Goal: Information Seeking & Learning: Learn about a topic

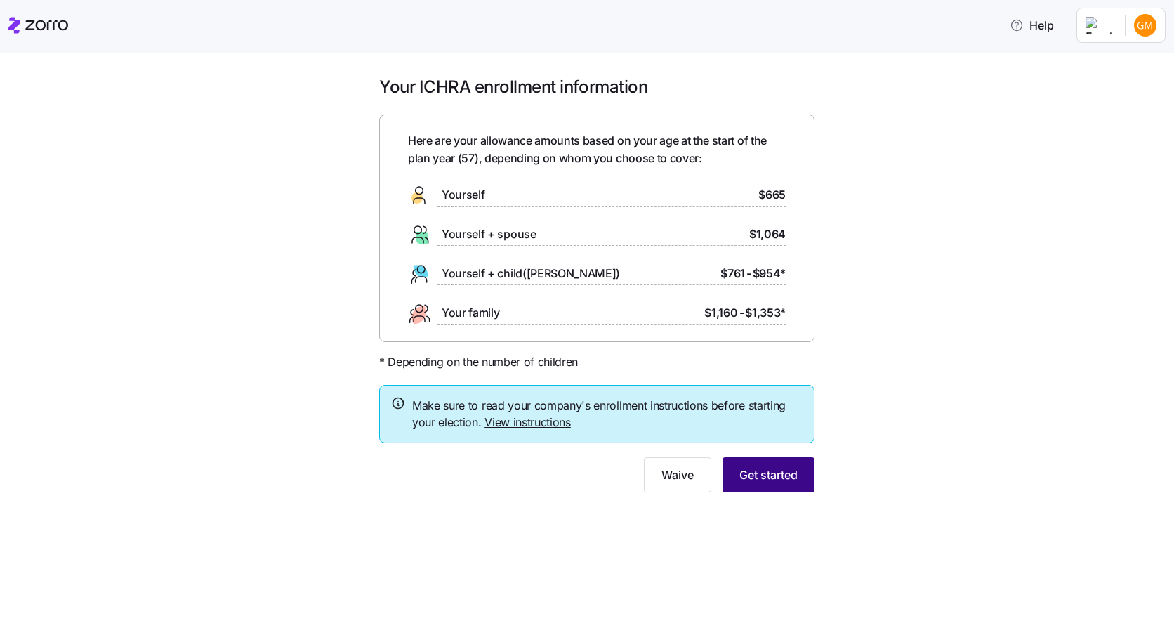
click at [775, 482] on span "Get started" at bounding box center [768, 474] width 58 height 17
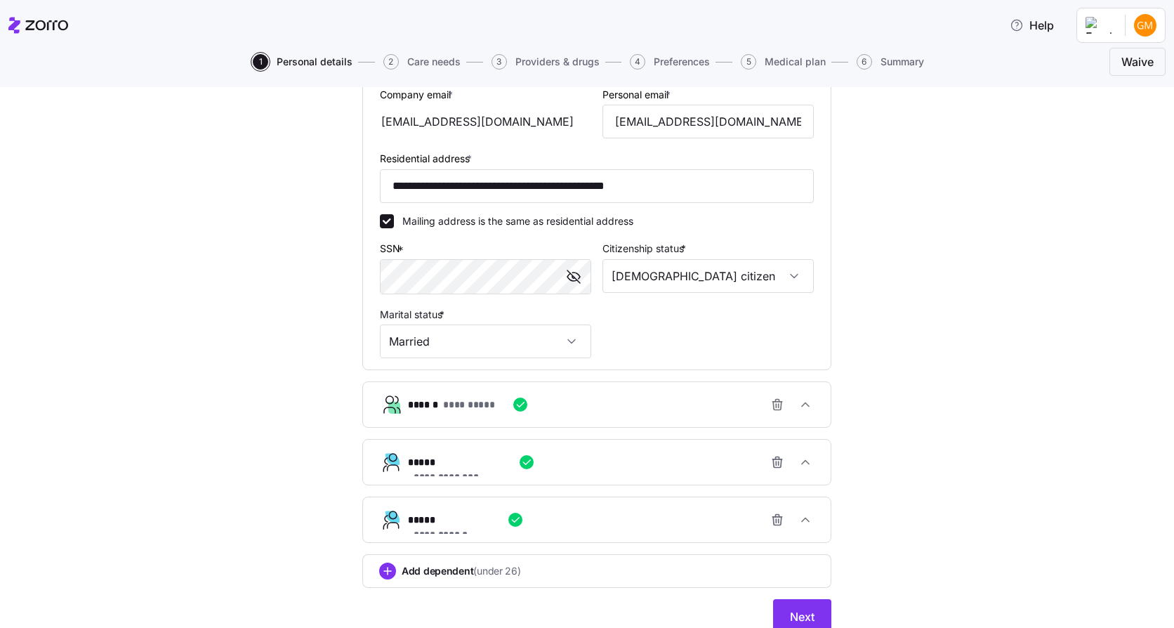
scroll to position [469, 0]
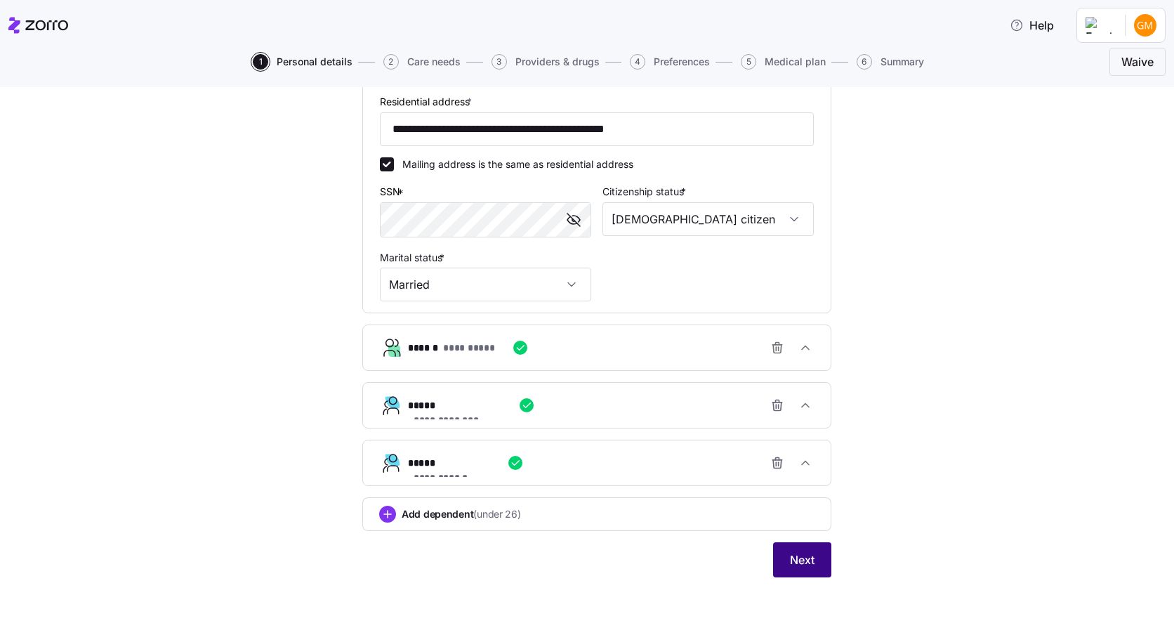
click at [797, 567] on span "Next" at bounding box center [802, 559] width 25 height 17
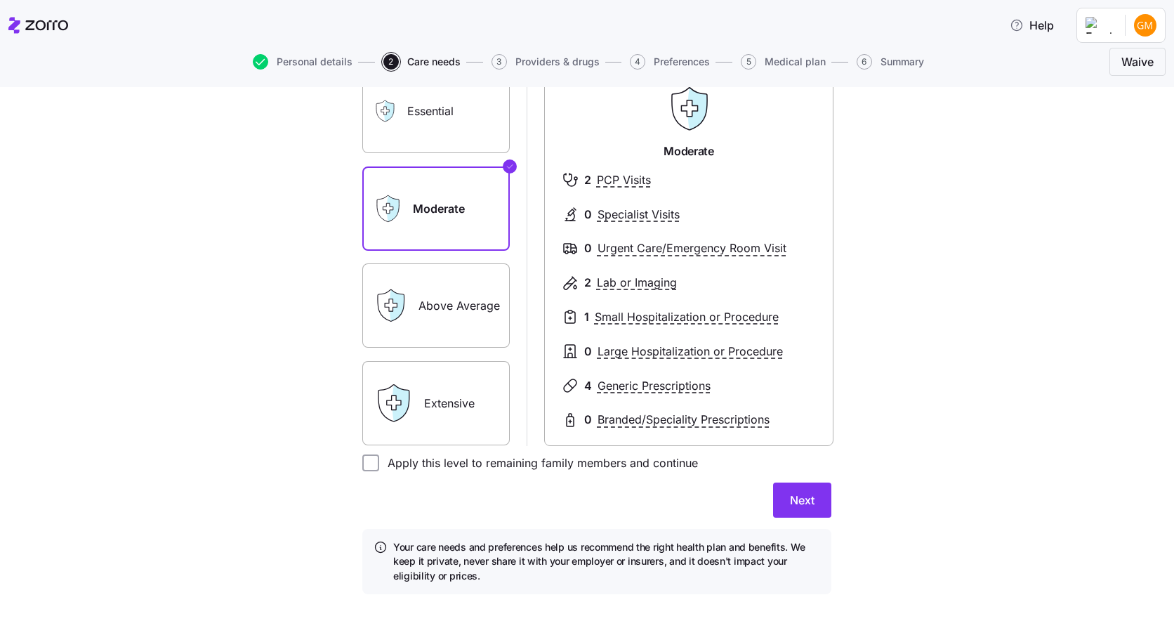
scroll to position [156, 0]
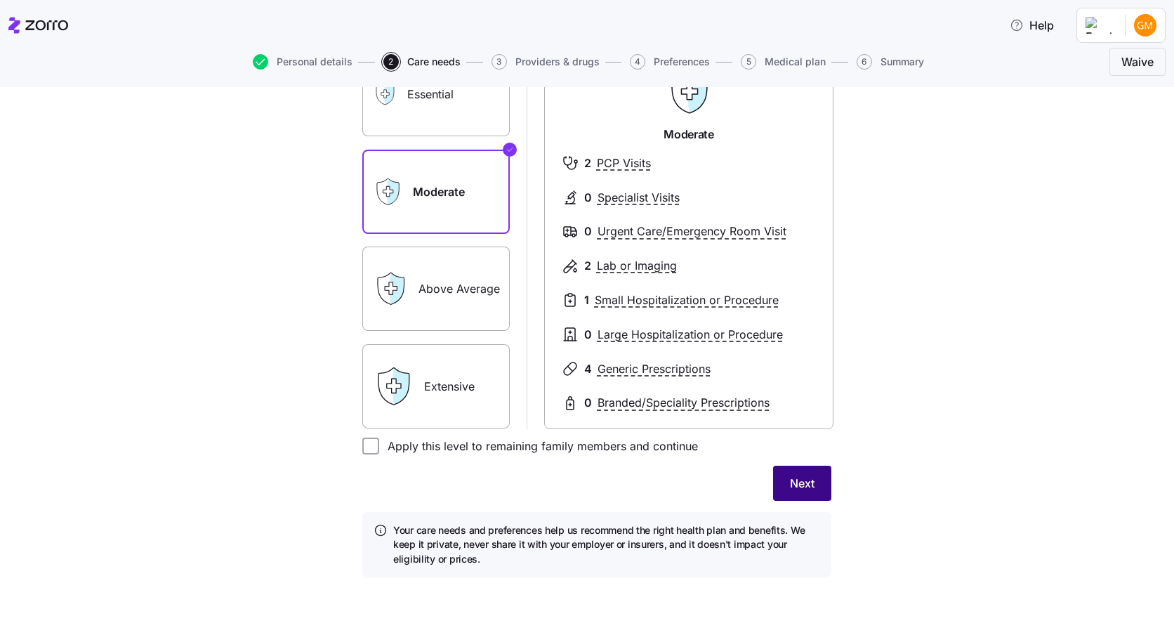
click at [793, 488] on span "Next" at bounding box center [802, 483] width 25 height 17
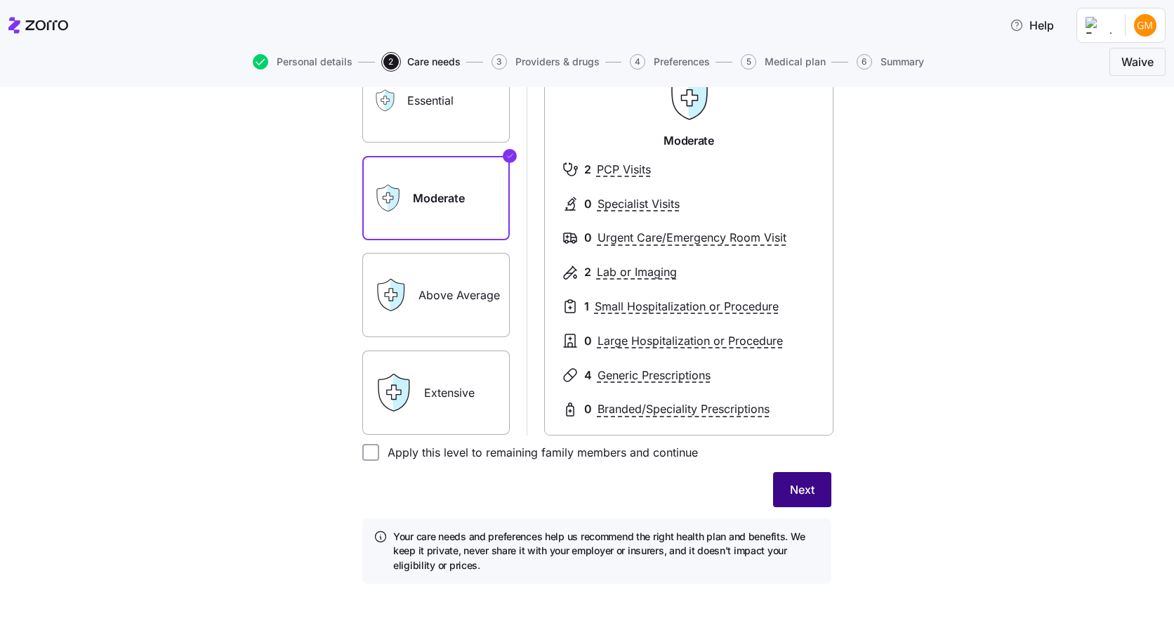
click at [791, 493] on span "Next" at bounding box center [802, 489] width 25 height 17
click at [791, 491] on span "Next" at bounding box center [802, 489] width 25 height 17
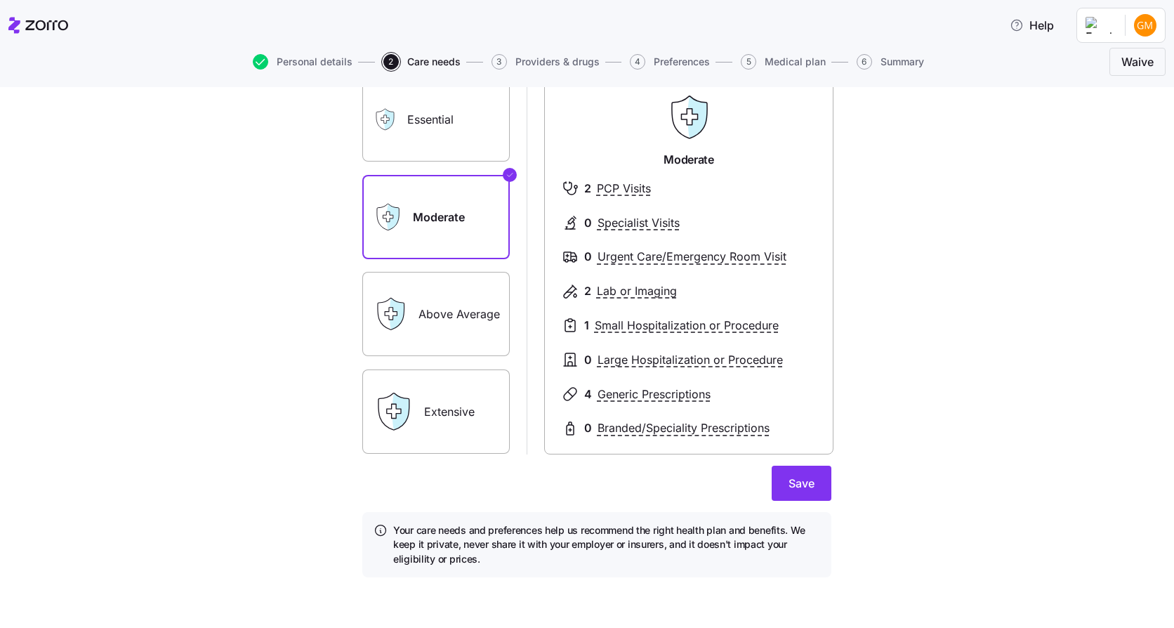
click at [791, 491] on span "Save" at bounding box center [801, 483] width 26 height 17
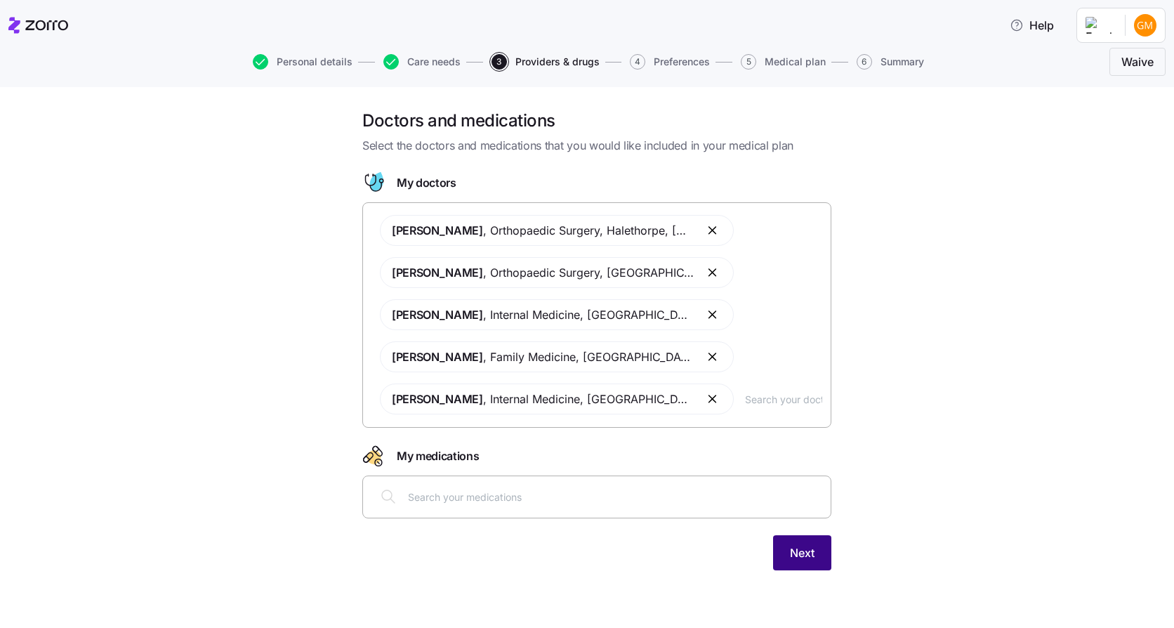
click at [821, 541] on button "Next" at bounding box center [802, 552] width 58 height 35
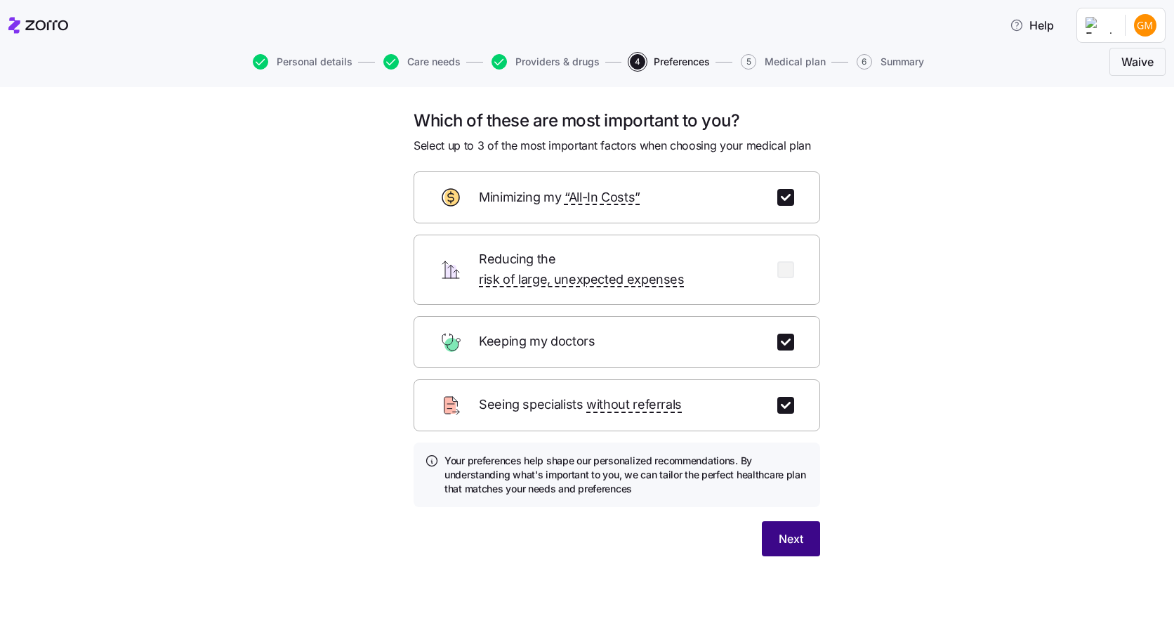
click at [811, 528] on button "Next" at bounding box center [791, 538] width 58 height 35
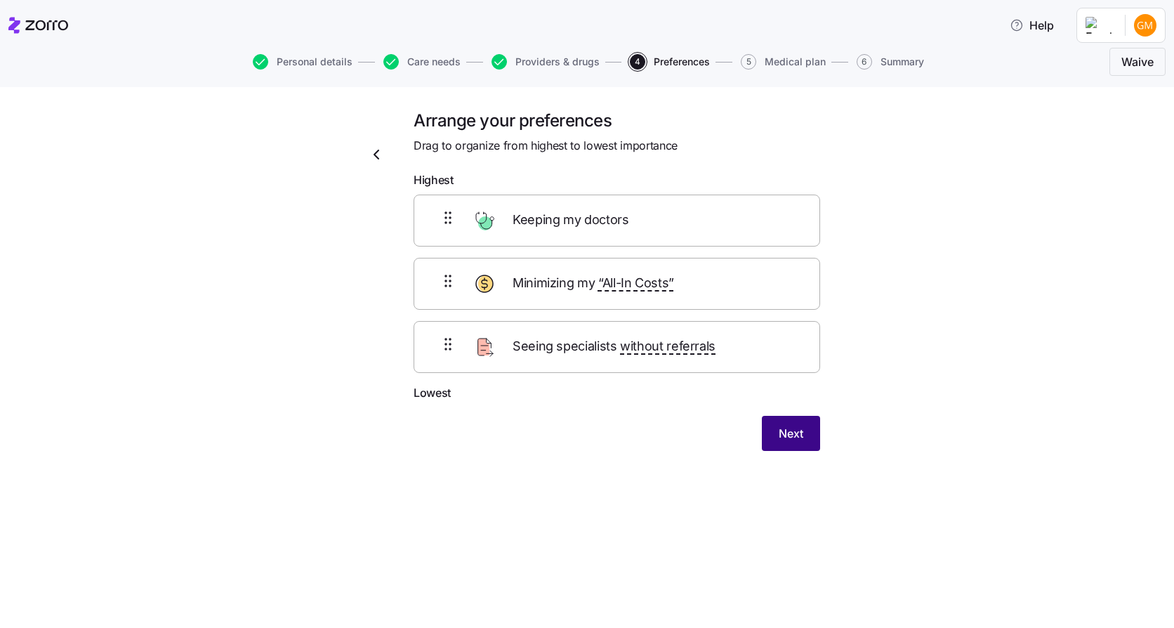
click at [782, 442] on button "Next" at bounding box center [791, 433] width 58 height 35
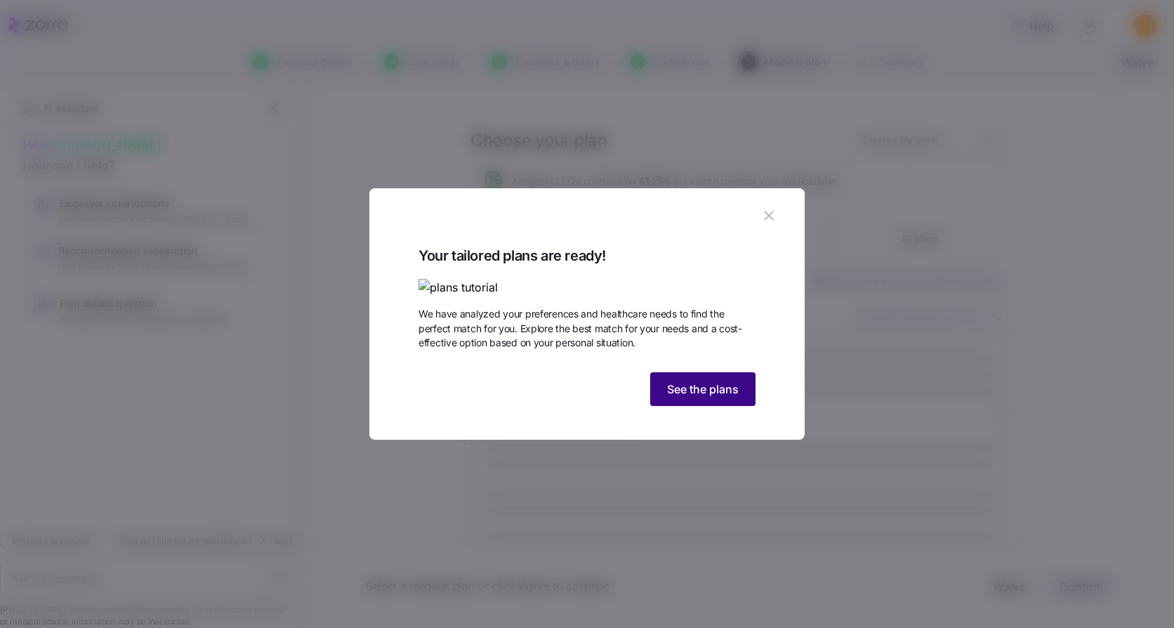
click at [724, 397] on span "See the plans" at bounding box center [703, 388] width 72 height 17
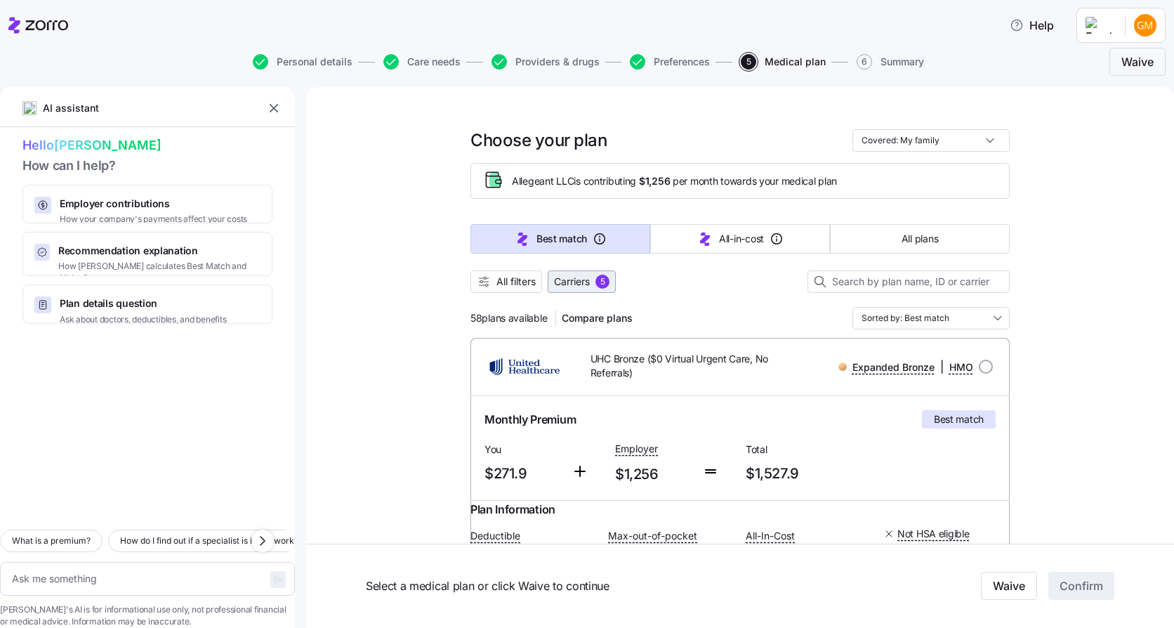
click at [560, 281] on span "Carriers" at bounding box center [572, 281] width 36 height 14
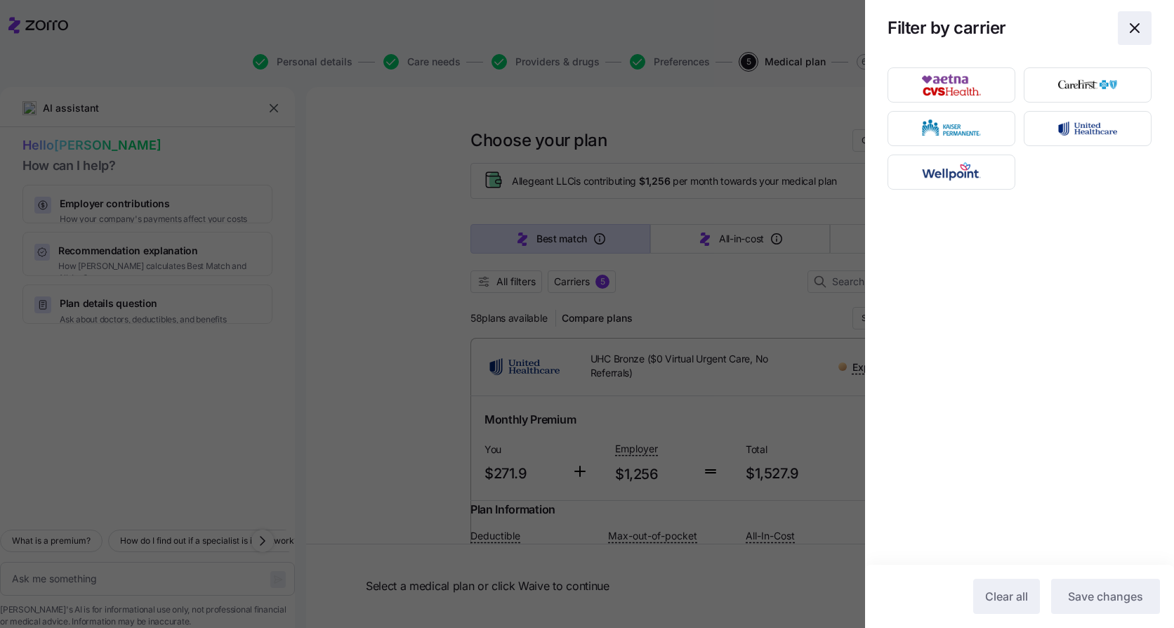
click at [1137, 26] on icon "button" at bounding box center [1134, 28] width 8 height 8
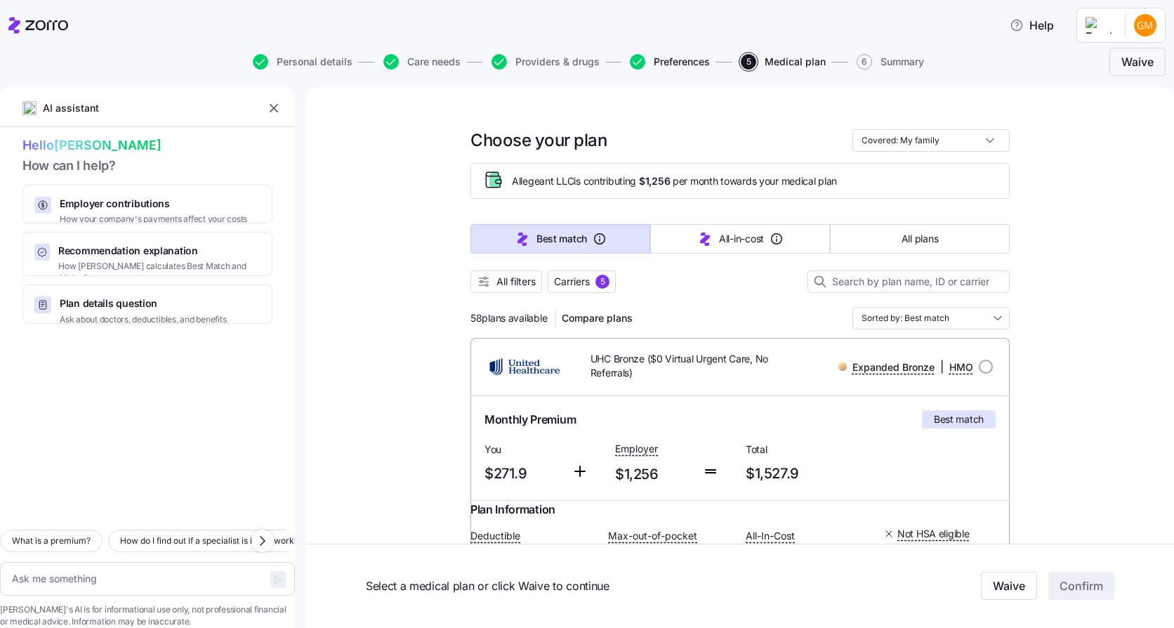
click at [689, 67] on span "Preferences" at bounding box center [682, 62] width 56 height 10
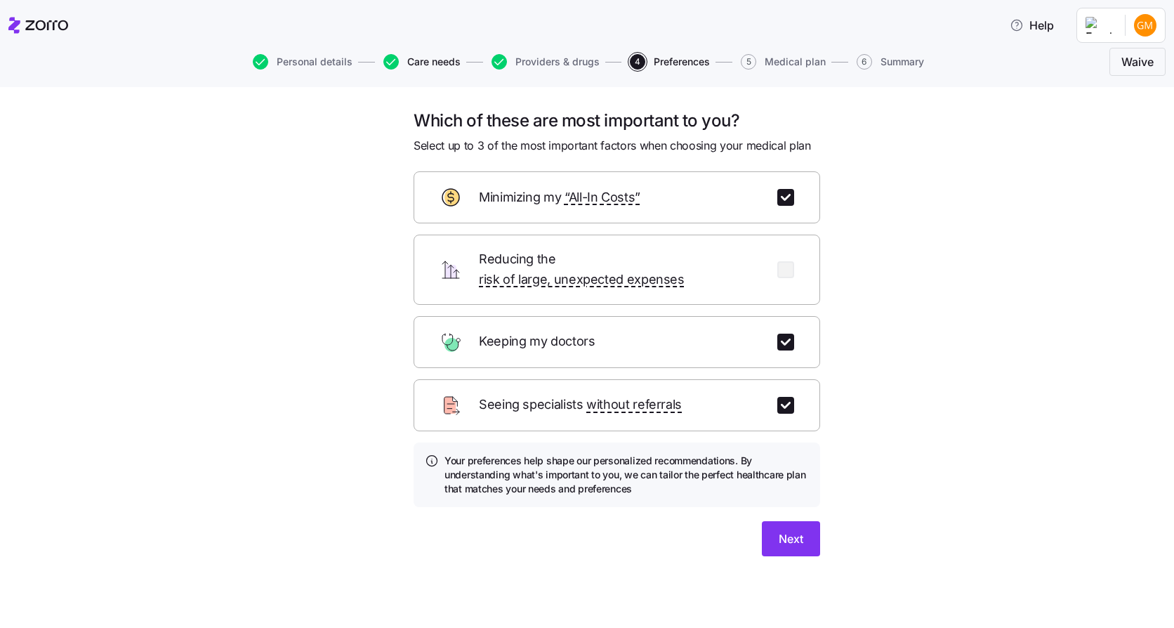
click at [428, 57] on span "Care needs" at bounding box center [433, 62] width 53 height 10
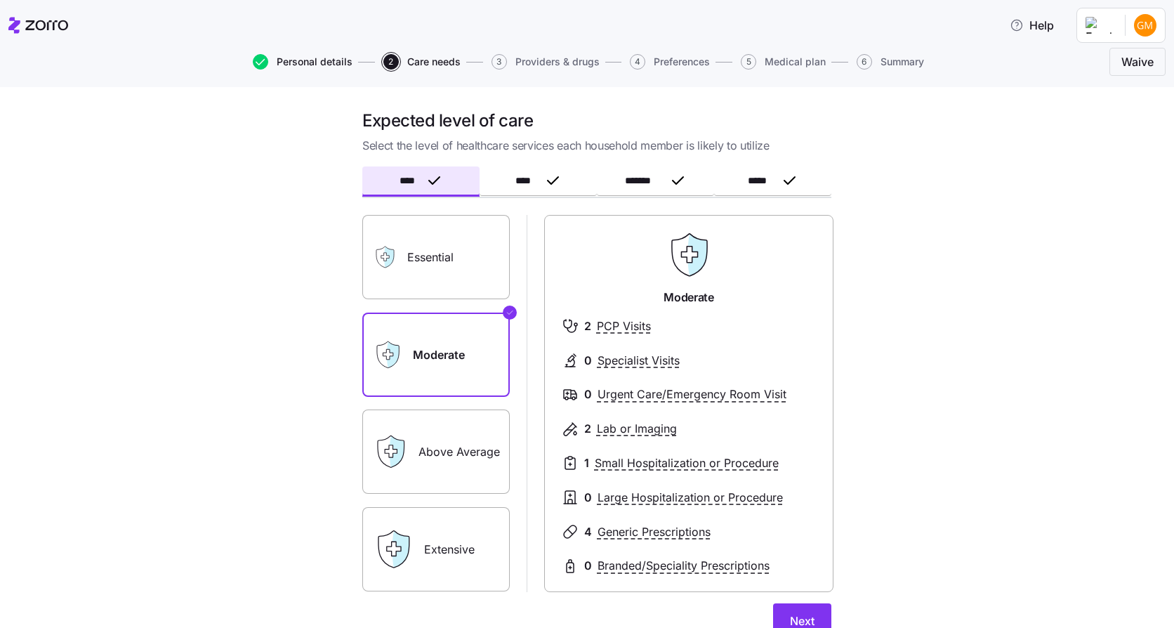
click at [332, 67] on span "Personal details" at bounding box center [315, 62] width 76 height 10
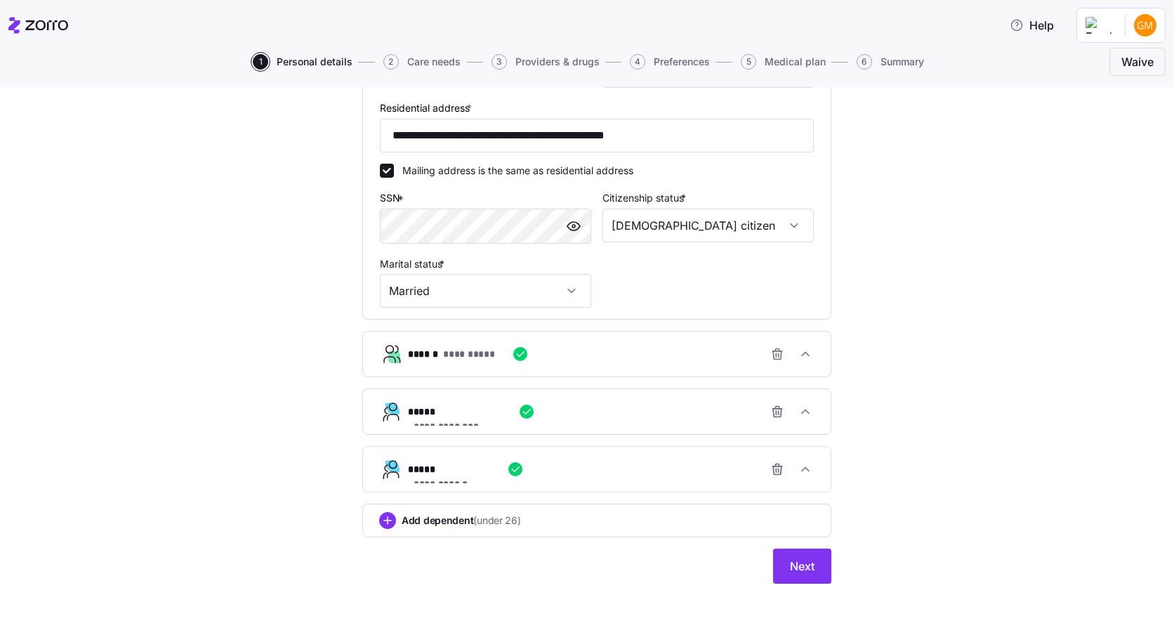
scroll to position [469, 0]
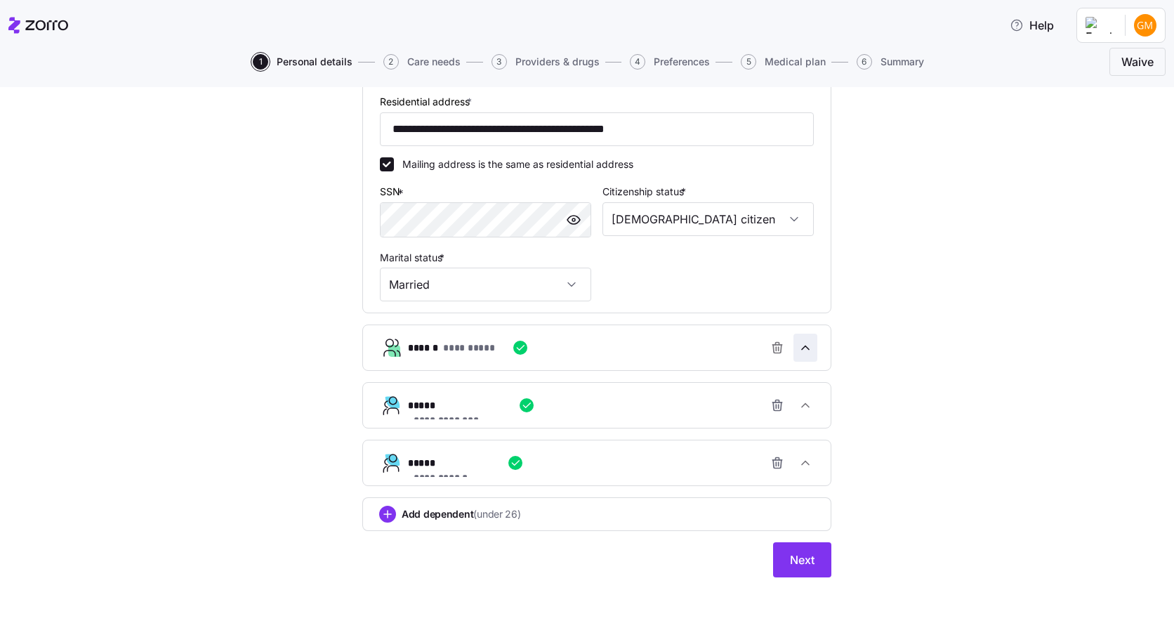
click at [803, 349] on icon "button" at bounding box center [805, 347] width 14 height 14
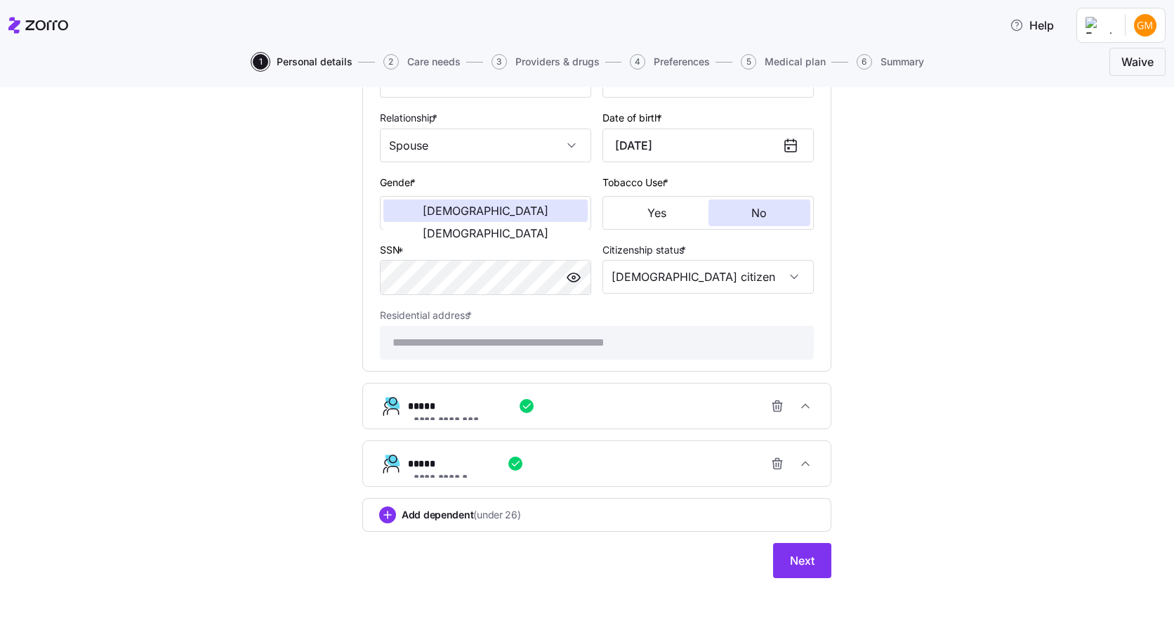
scroll to position [807, 0]
click at [802, 406] on icon "button" at bounding box center [805, 405] width 7 height 4
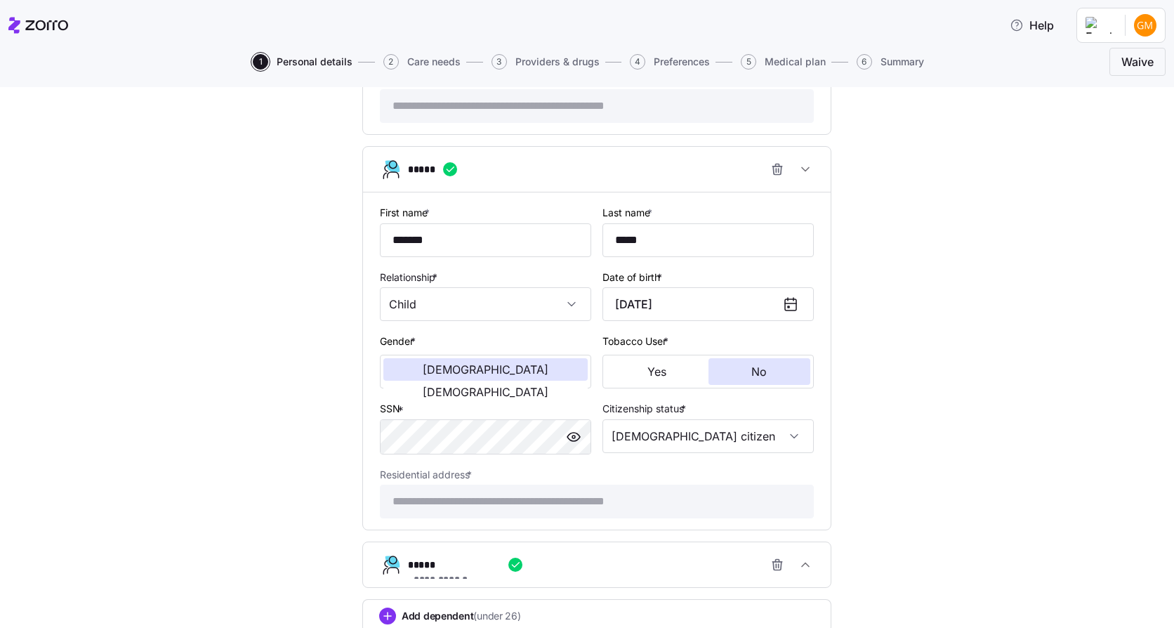
scroll to position [1145, 0]
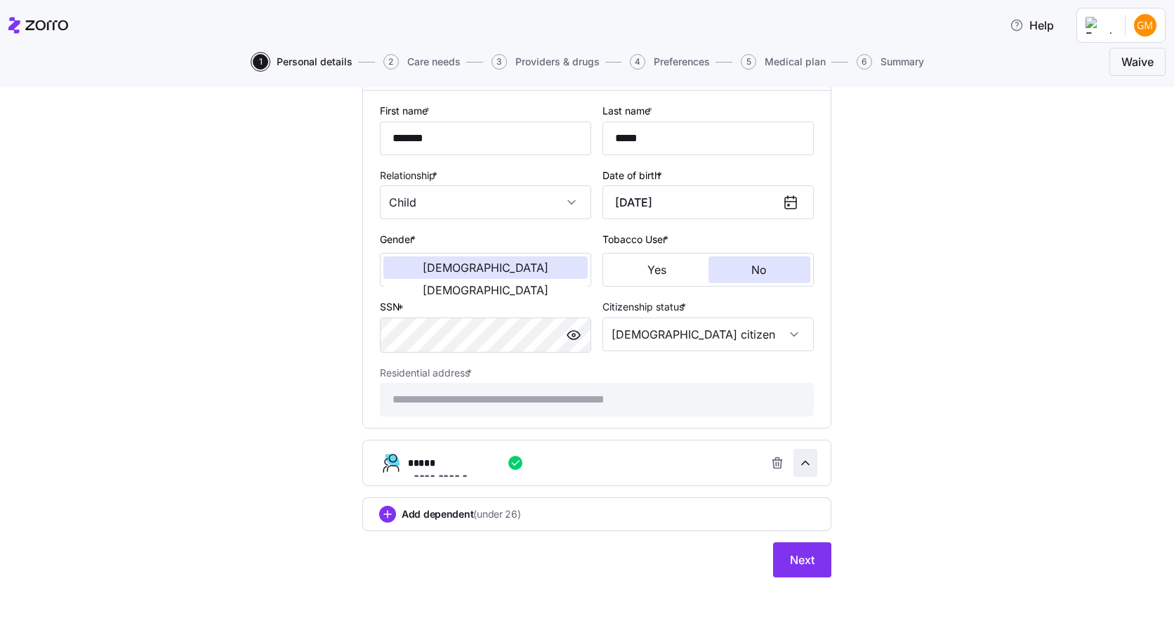
click at [803, 465] on icon "button" at bounding box center [805, 463] width 7 height 4
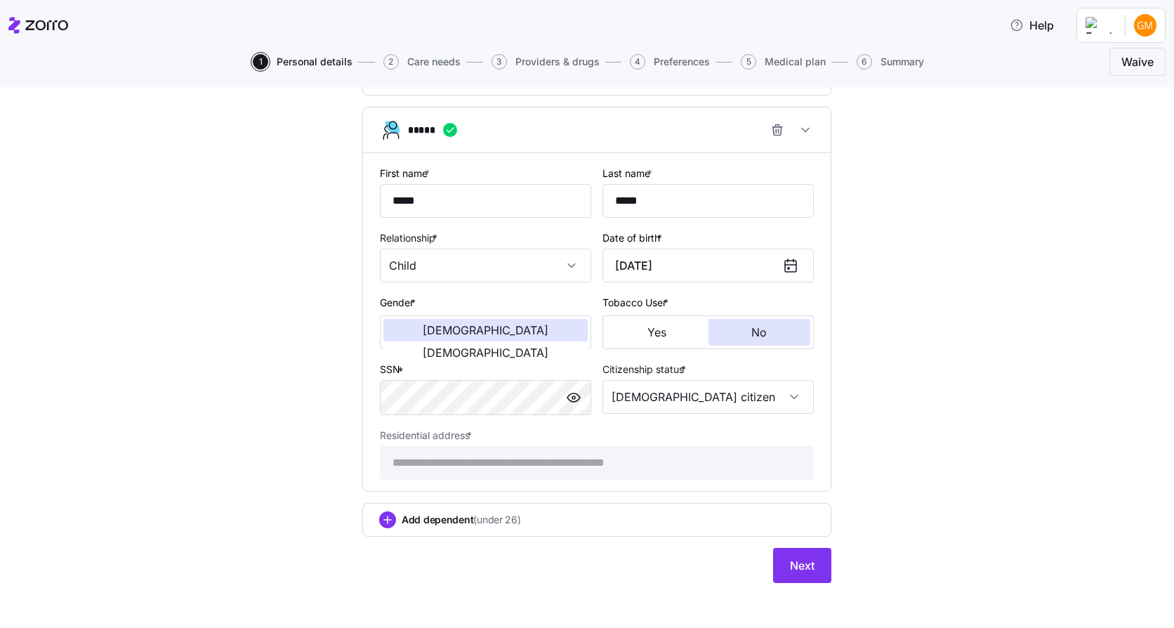
scroll to position [1483, 0]
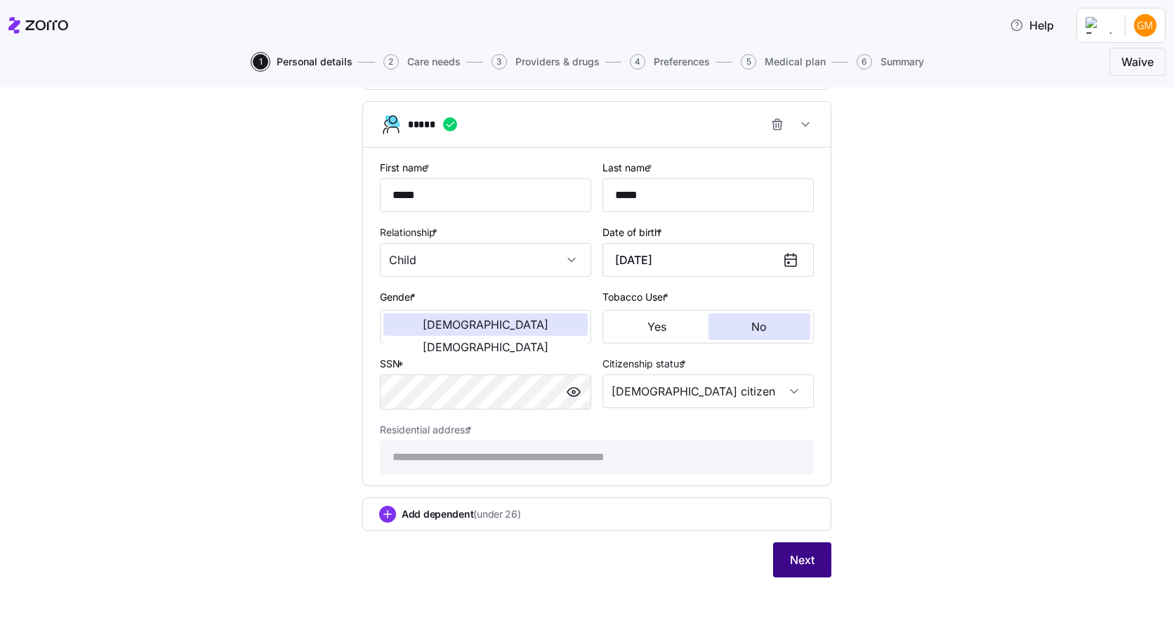
click at [802, 557] on span "Next" at bounding box center [802, 559] width 25 height 17
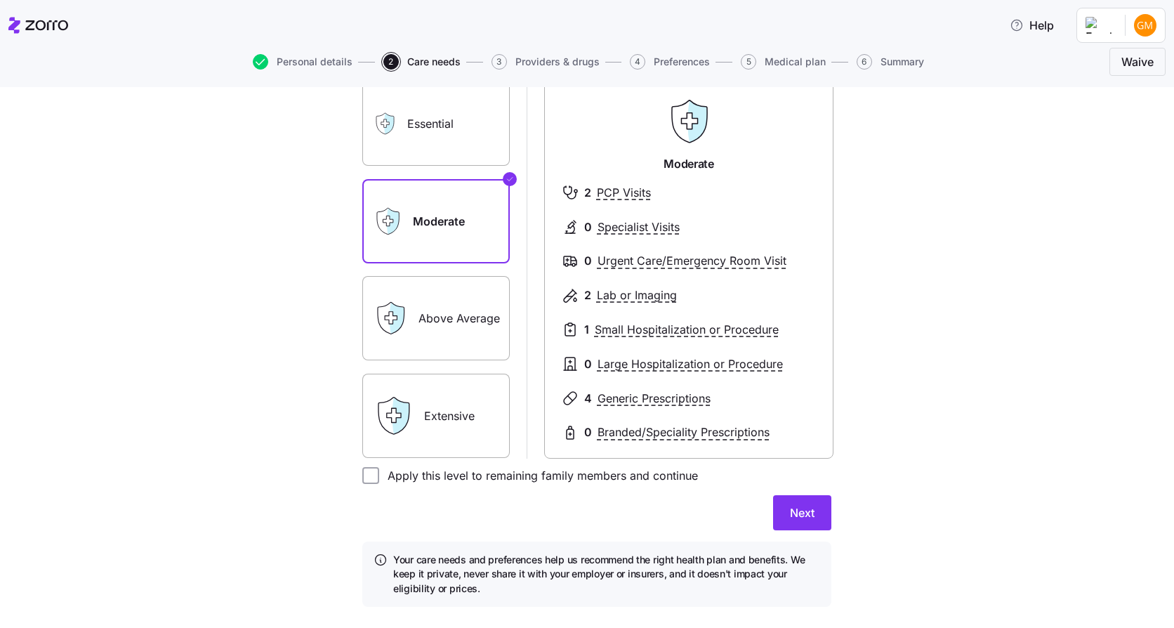
scroll to position [140, 0]
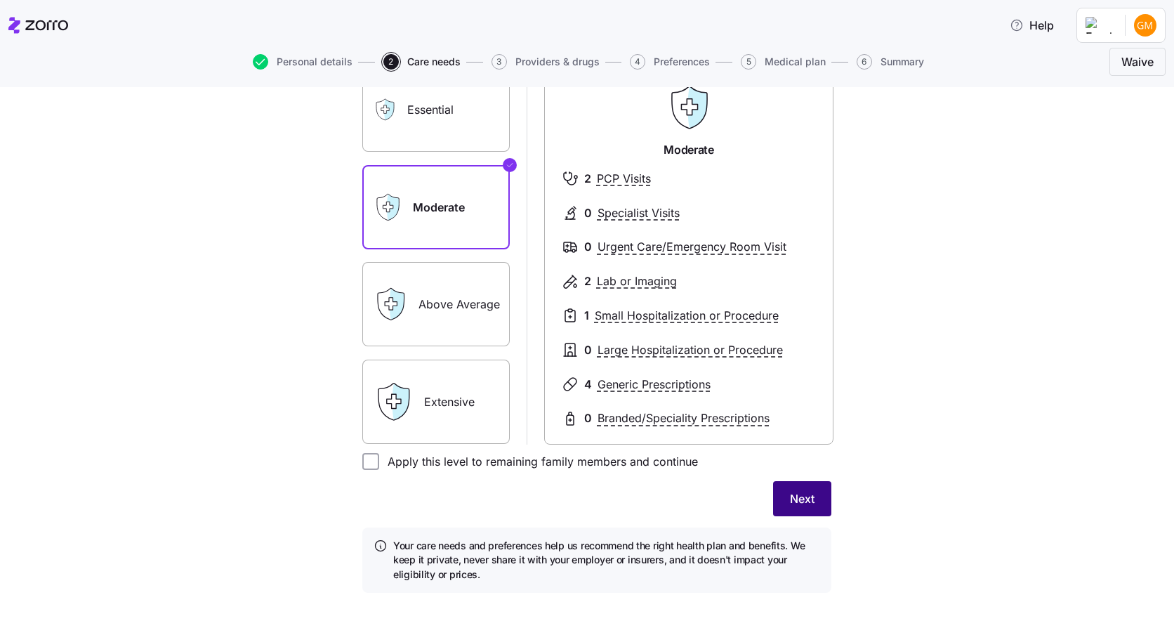
click at [809, 496] on button "Next" at bounding box center [802, 498] width 58 height 35
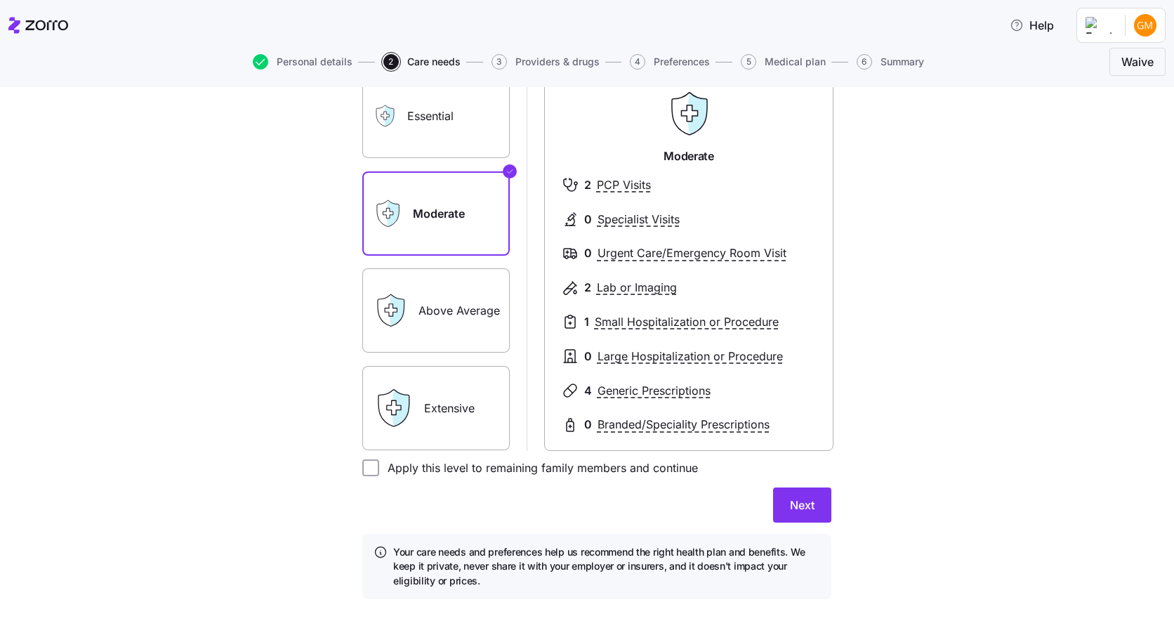
click at [456, 316] on label "Above Average" at bounding box center [435, 310] width 147 height 84
click at [0, 0] on input "Above Average" at bounding box center [0, 0] width 0 height 0
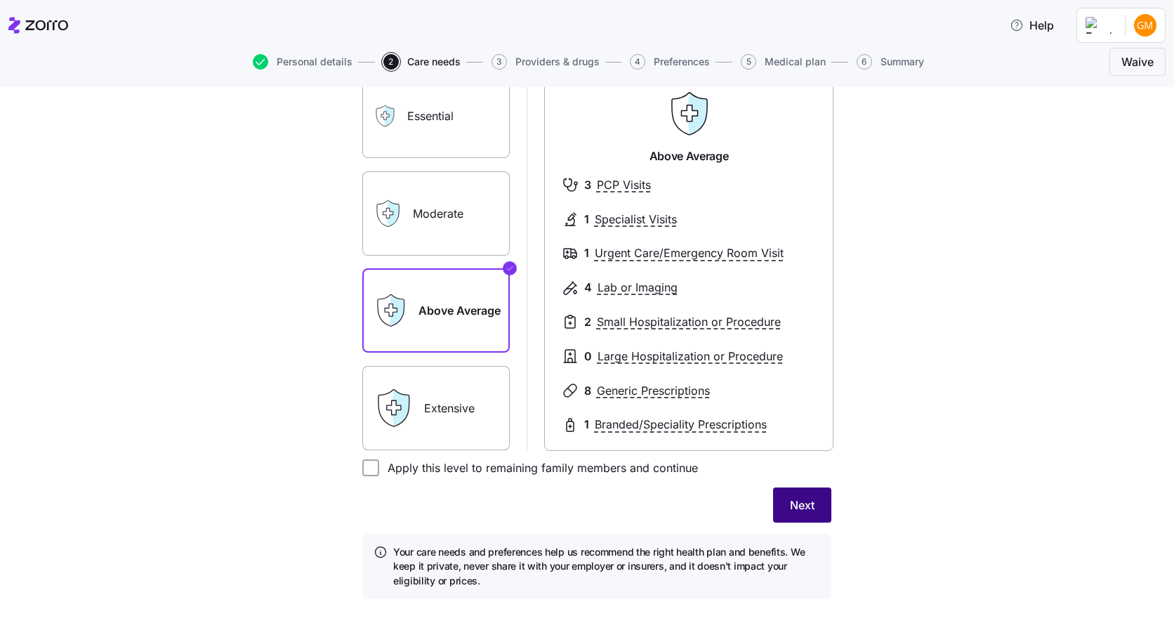
click at [812, 503] on button "Next" at bounding box center [802, 504] width 58 height 35
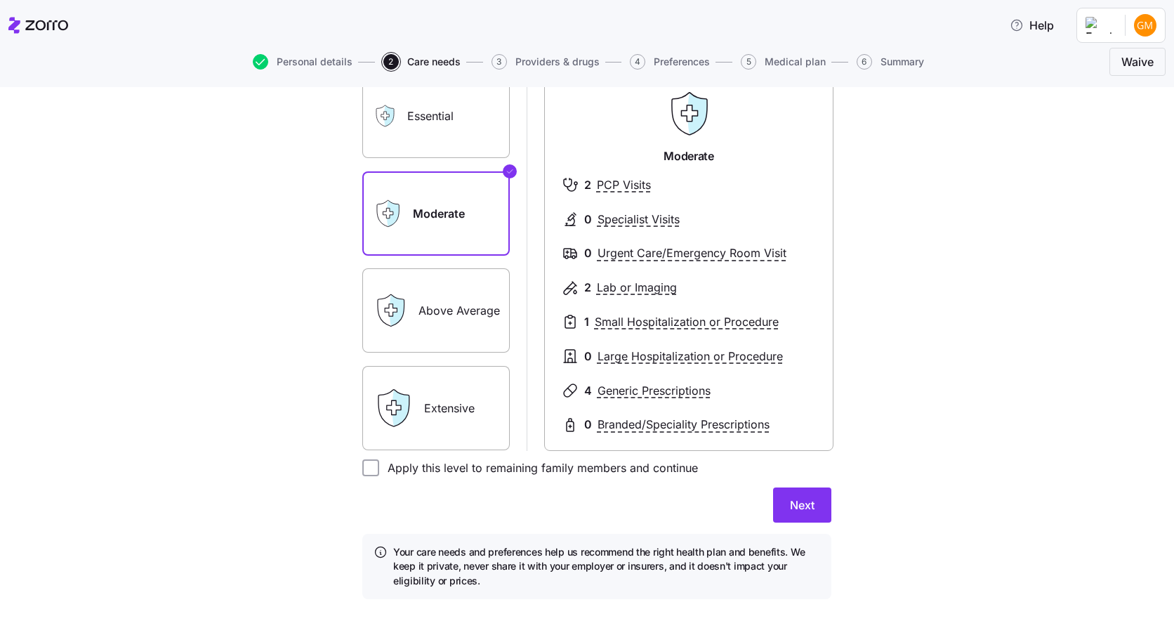
scroll to position [0, 0]
click at [804, 508] on span "Next" at bounding box center [802, 504] width 25 height 17
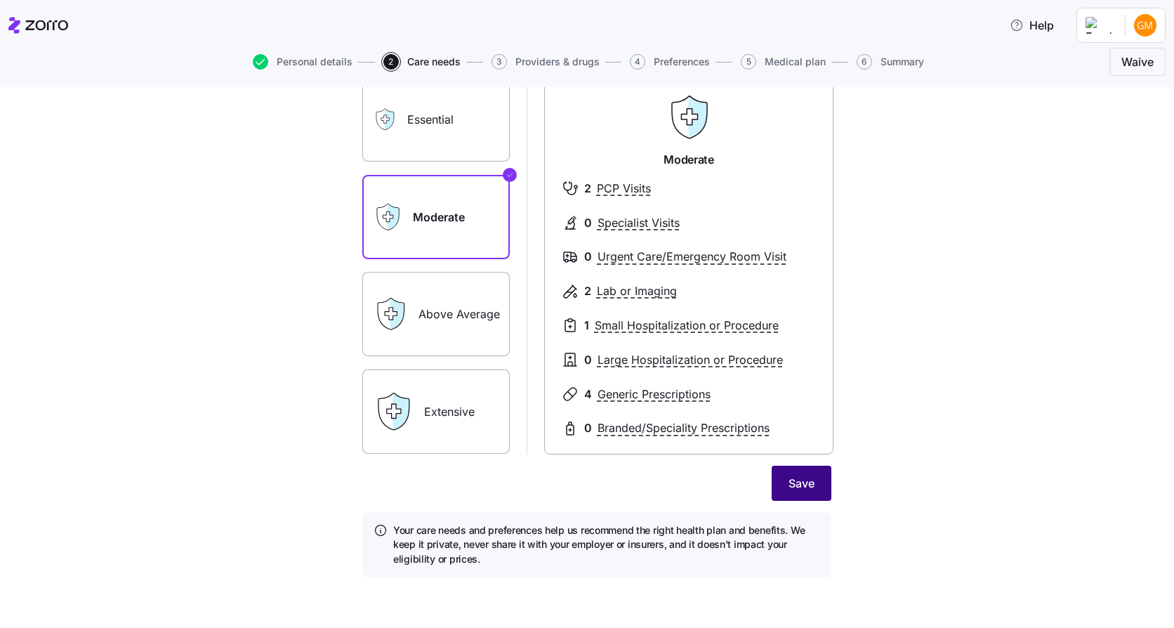
click at [809, 481] on span "Save" at bounding box center [801, 483] width 26 height 17
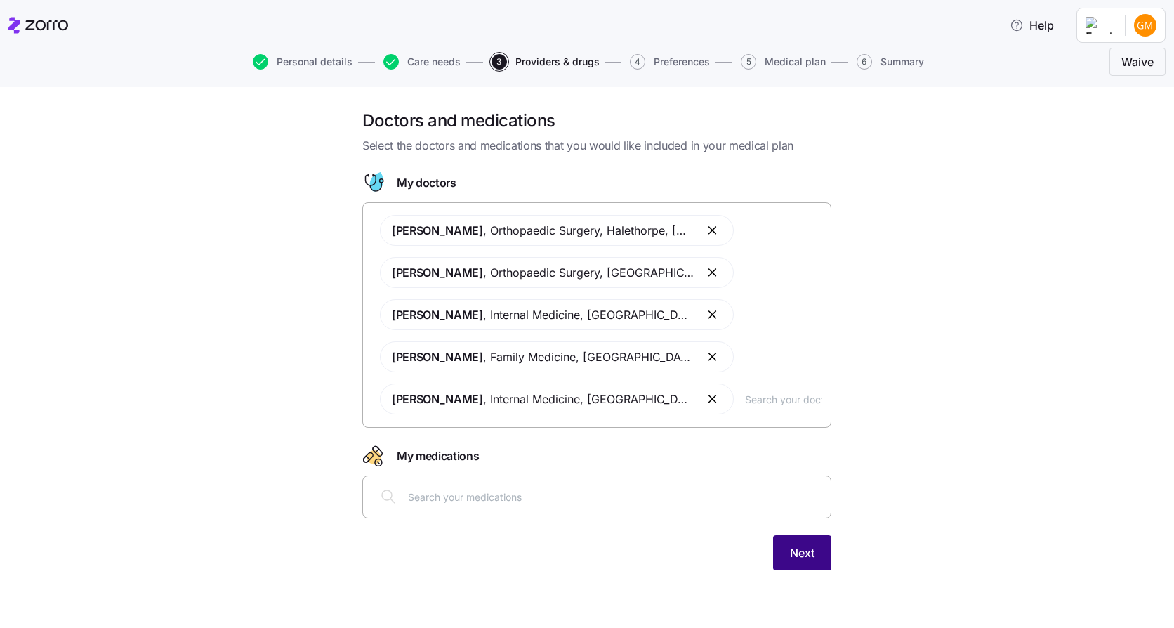
click at [808, 554] on span "Next" at bounding box center [802, 552] width 25 height 17
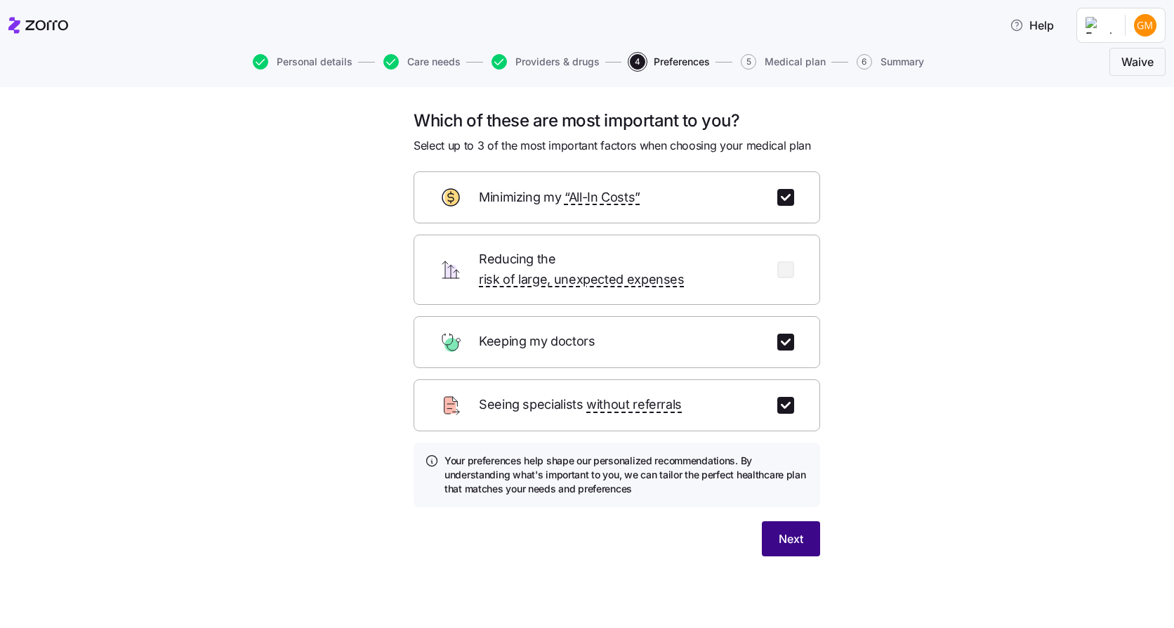
click at [794, 530] on span "Next" at bounding box center [791, 538] width 25 height 17
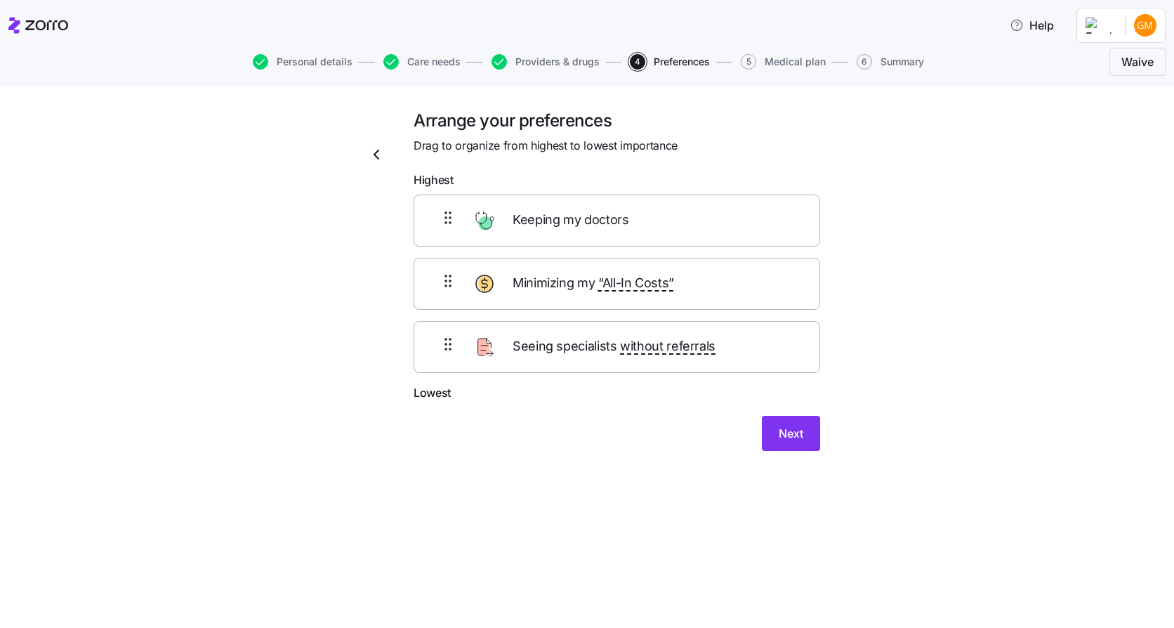
drag, startPoint x: 780, startPoint y: 424, endPoint x: 532, endPoint y: 451, distance: 249.3
click at [534, 487] on div "Arrange your preferences Drag to organize from highest to lowest importance Hig…" at bounding box center [587, 357] width 1174 height 541
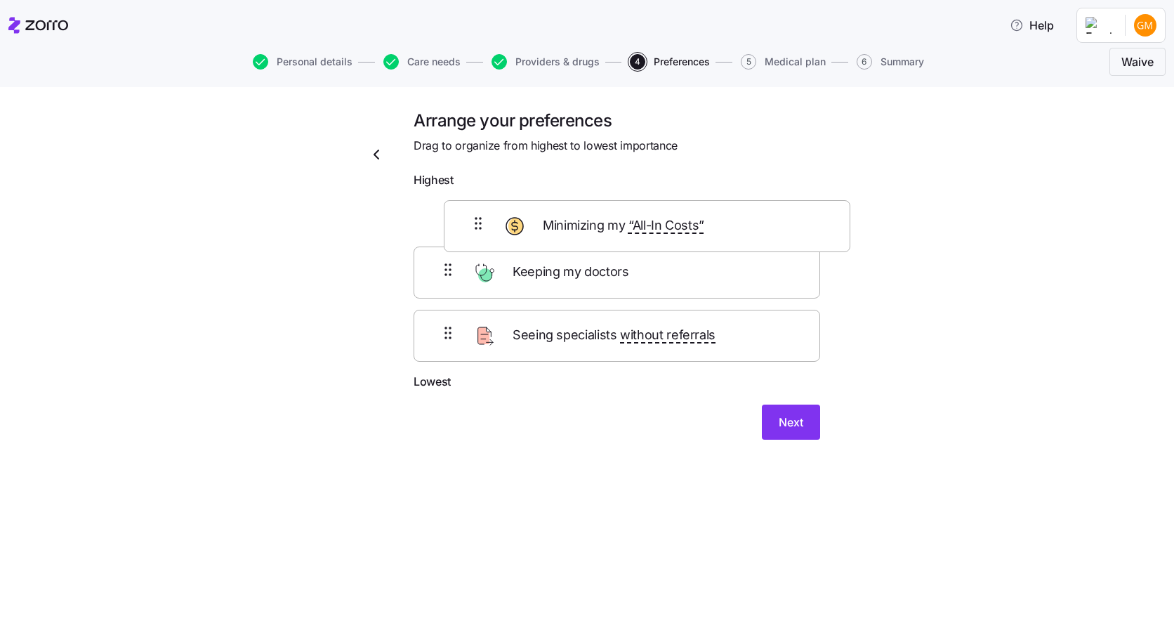
drag, startPoint x: 514, startPoint y: 292, endPoint x: 548, endPoint y: 232, distance: 69.5
click at [548, 232] on div "Keeping my doctors Minimizing my “All-In Costs” Seeing specialists without refe…" at bounding box center [616, 283] width 406 height 178
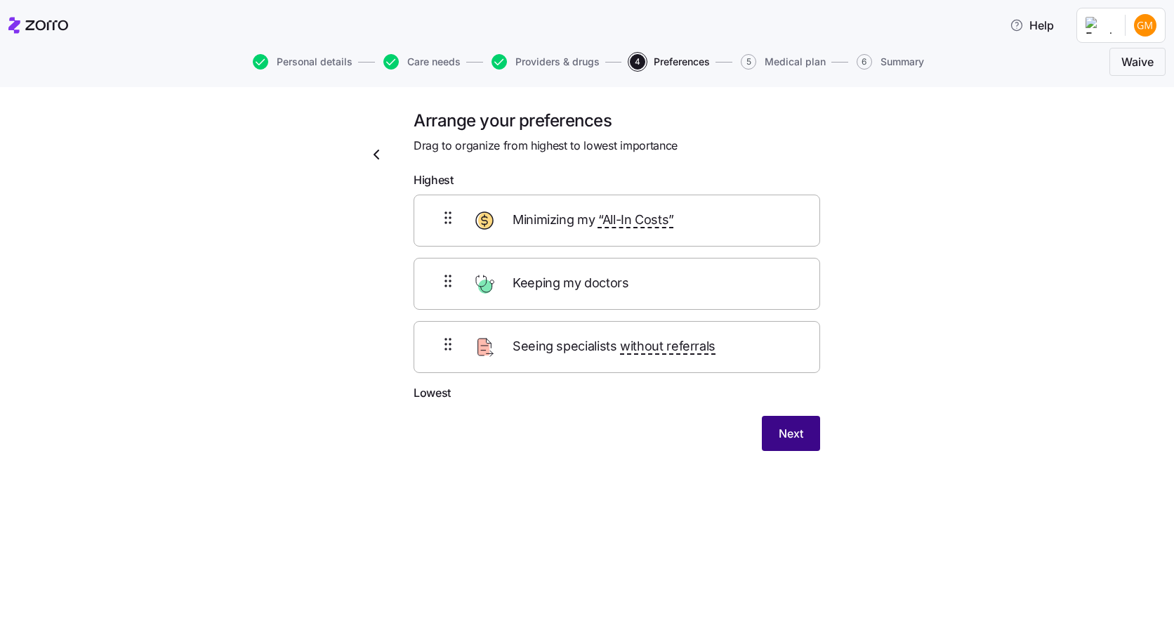
click at [807, 430] on button "Next" at bounding box center [791, 433] width 58 height 35
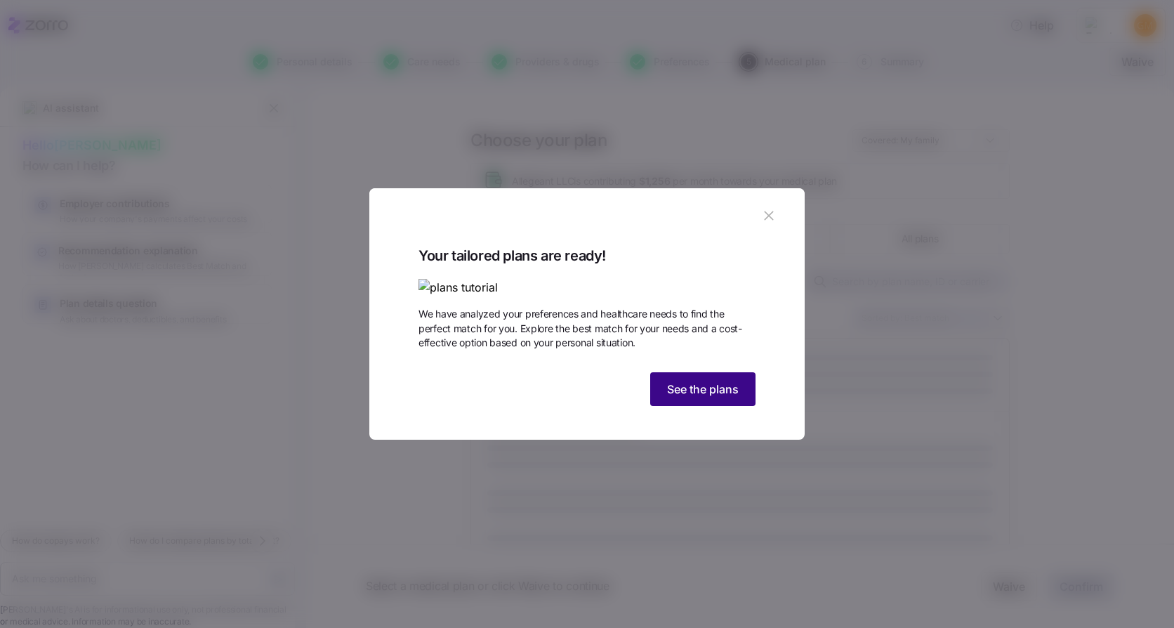
click at [724, 397] on span "See the plans" at bounding box center [703, 388] width 72 height 17
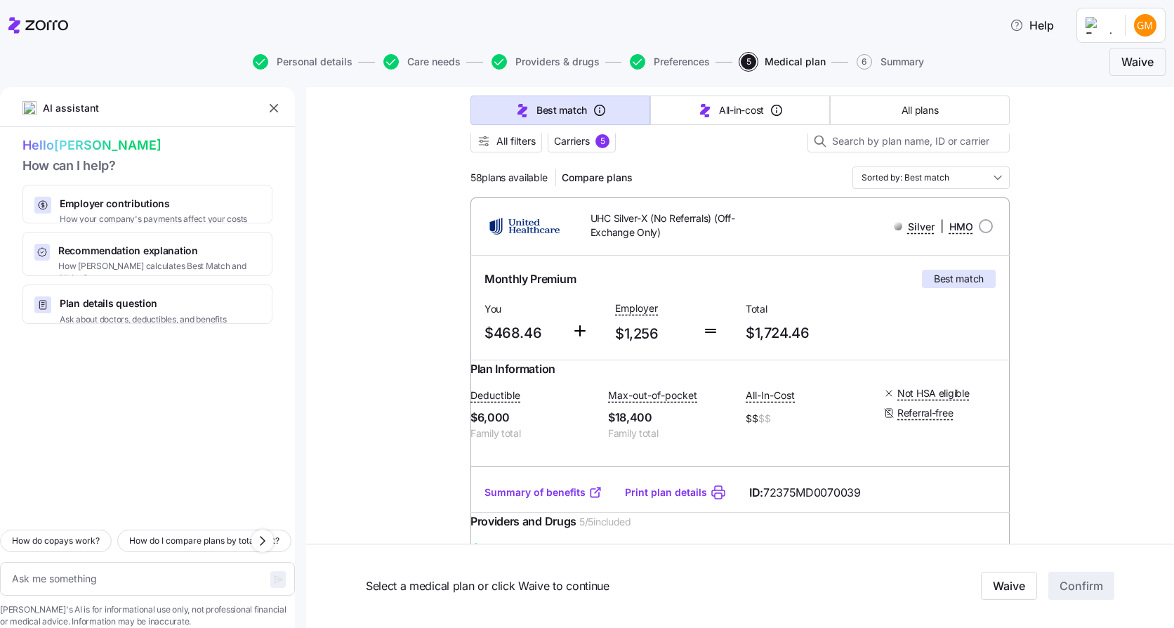
scroll to position [211, 0]
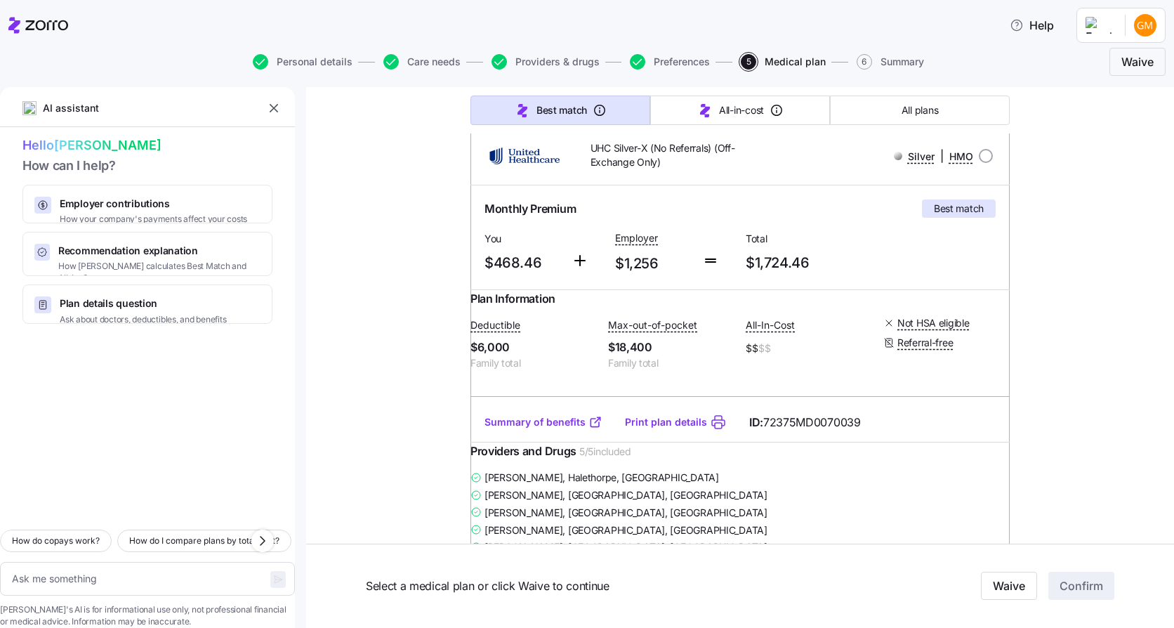
click at [569, 429] on link "Summary of benefits" at bounding box center [543, 422] width 118 height 14
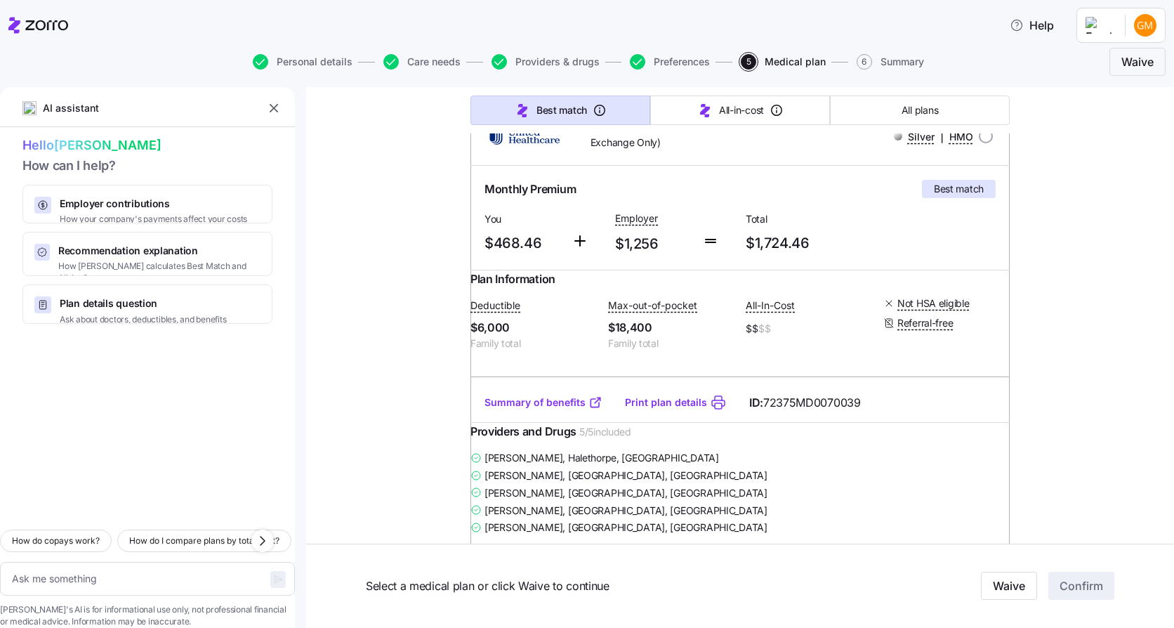
scroll to position [0, 0]
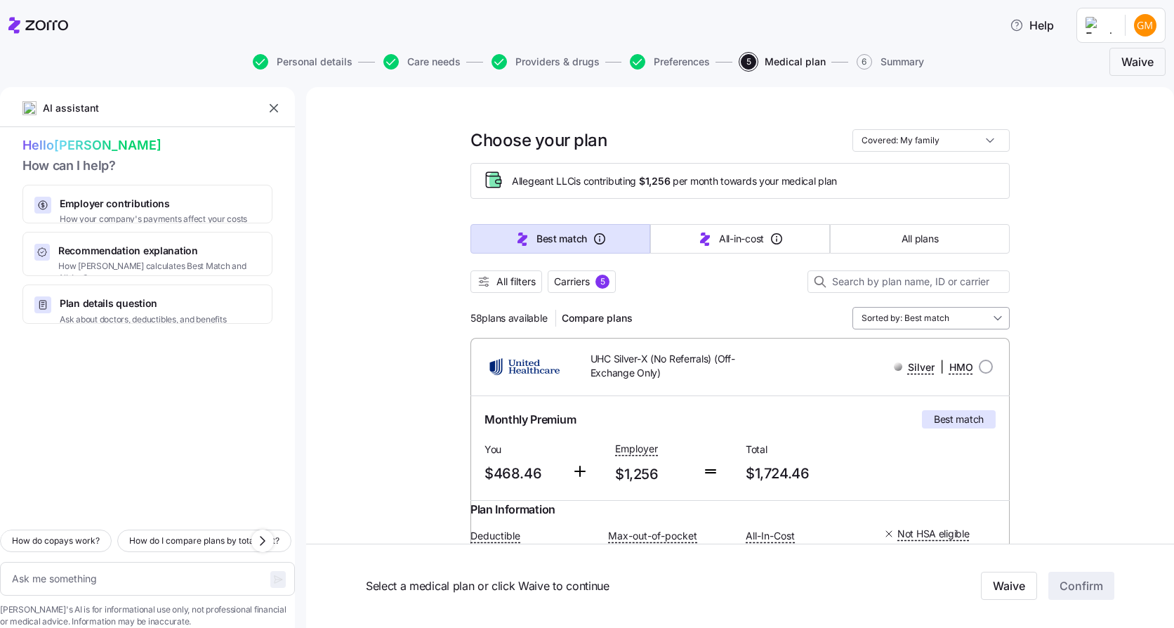
click at [968, 307] on input "Sorted by: Best match" at bounding box center [930, 318] width 157 height 22
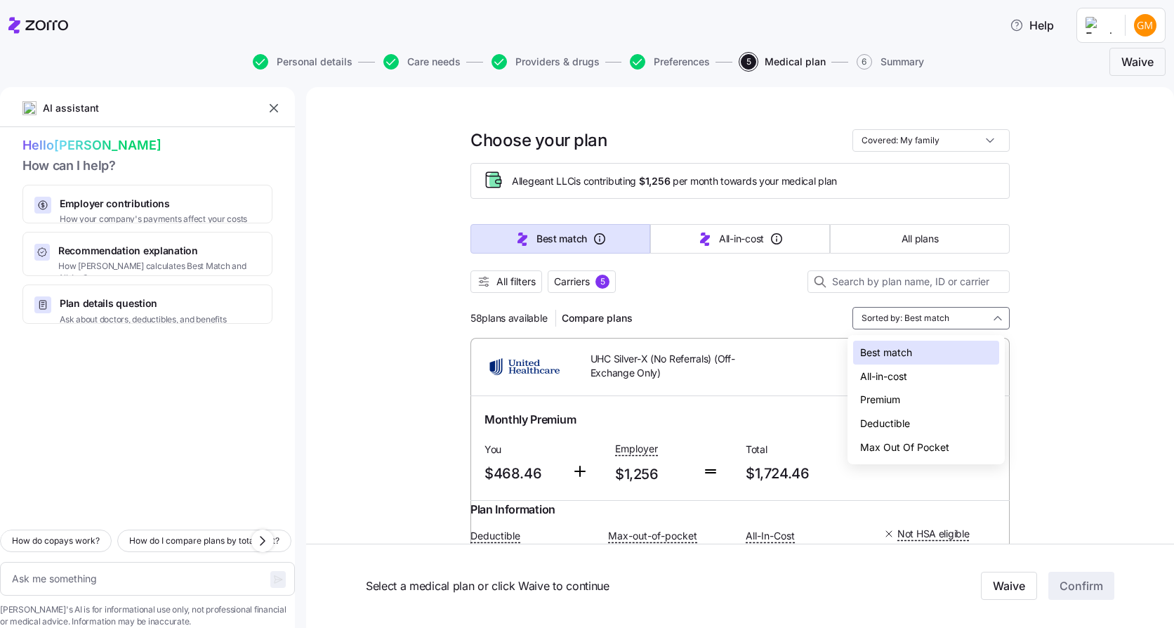
click at [914, 417] on div "Deductible" at bounding box center [926, 423] width 146 height 24
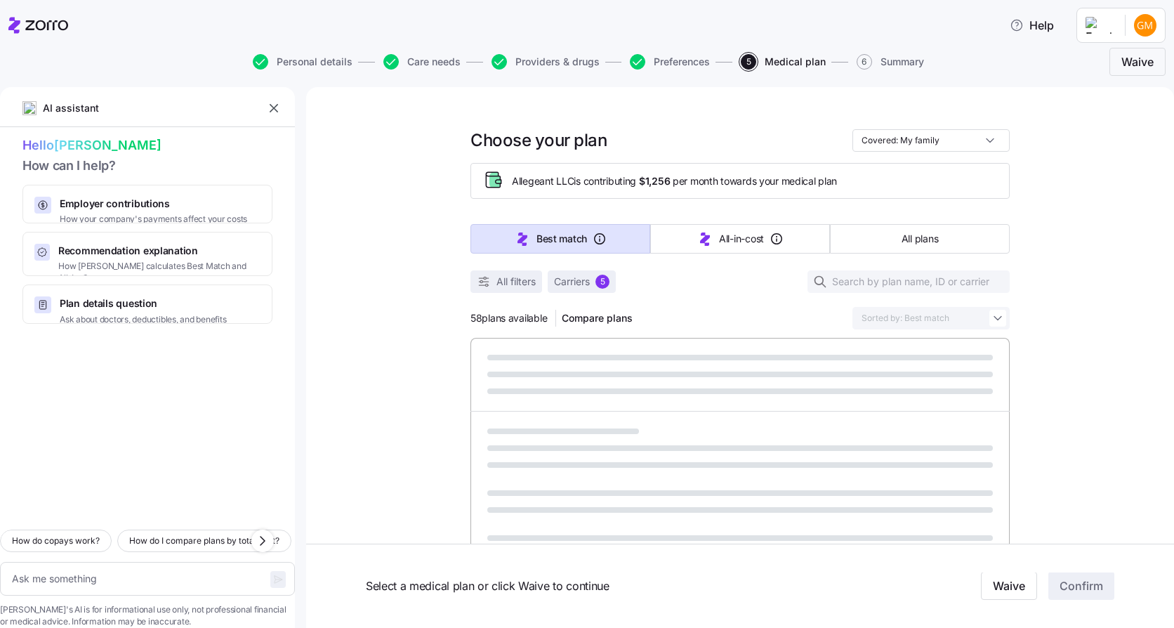
type textarea "x"
type input "Sorted by: Deductible"
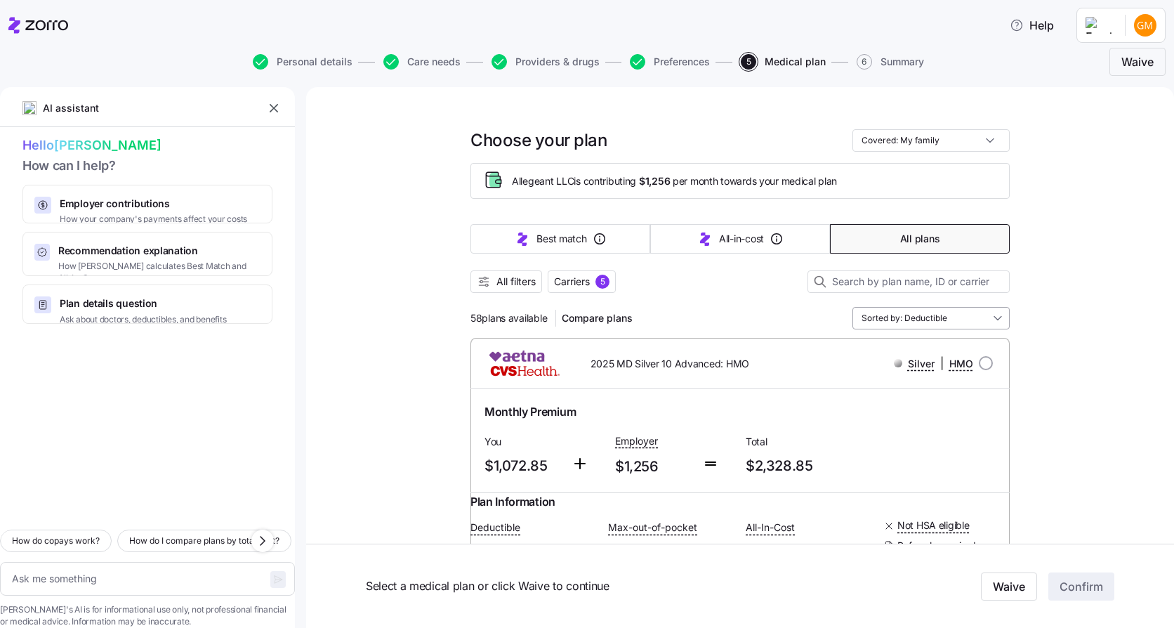
click at [969, 320] on input "Sorted by: Deductible" at bounding box center [930, 318] width 157 height 22
click at [912, 401] on div "Premium" at bounding box center [926, 400] width 146 height 24
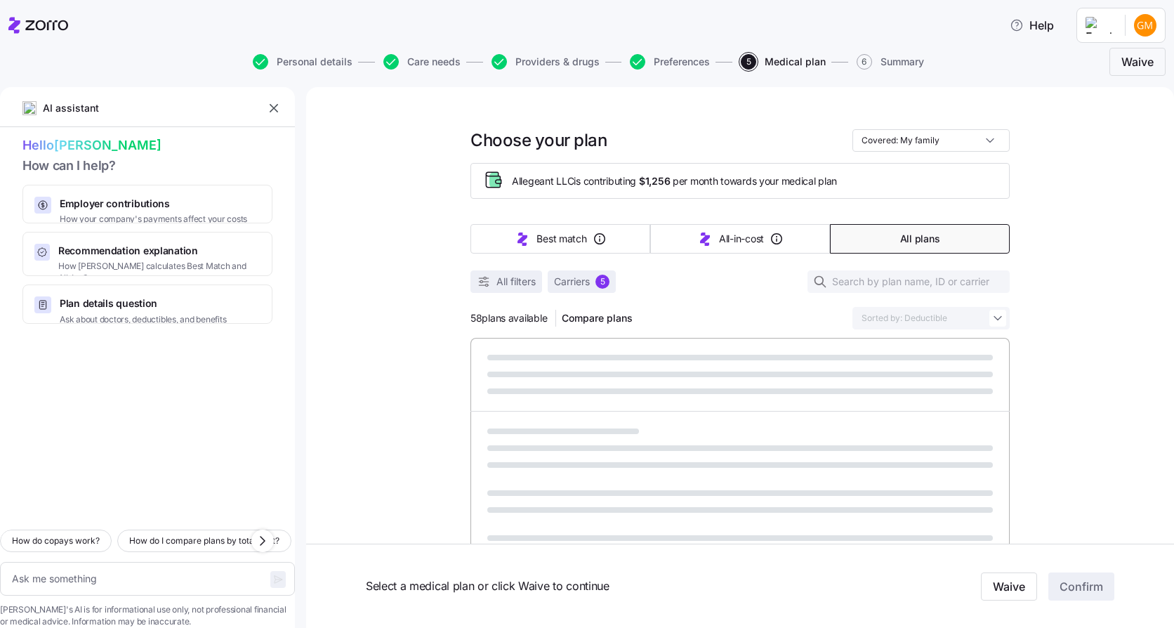
type textarea "x"
type input "Sorted by: Premium"
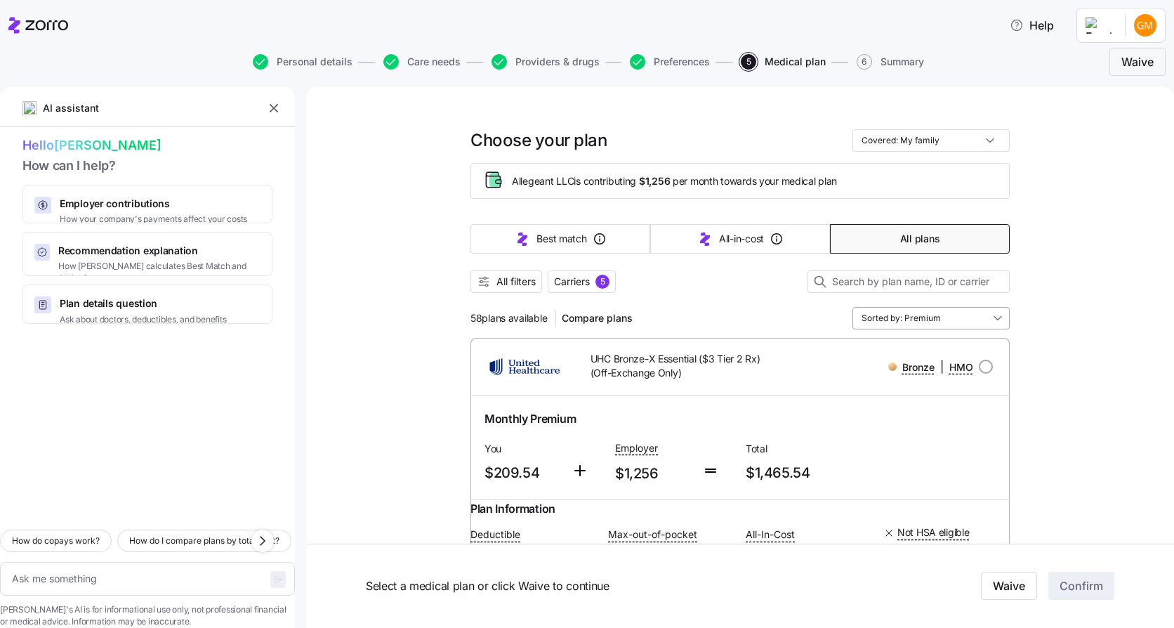
click at [944, 316] on input "Sorted by: Premium" at bounding box center [930, 318] width 157 height 22
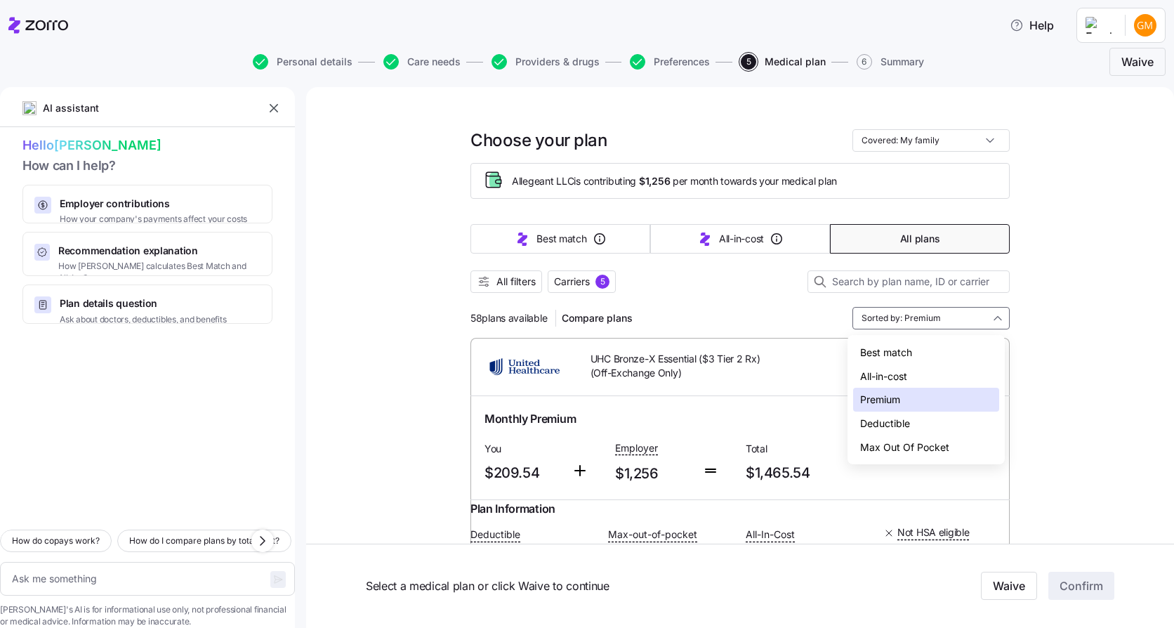
click at [907, 347] on div "Best match" at bounding box center [926, 352] width 146 height 24
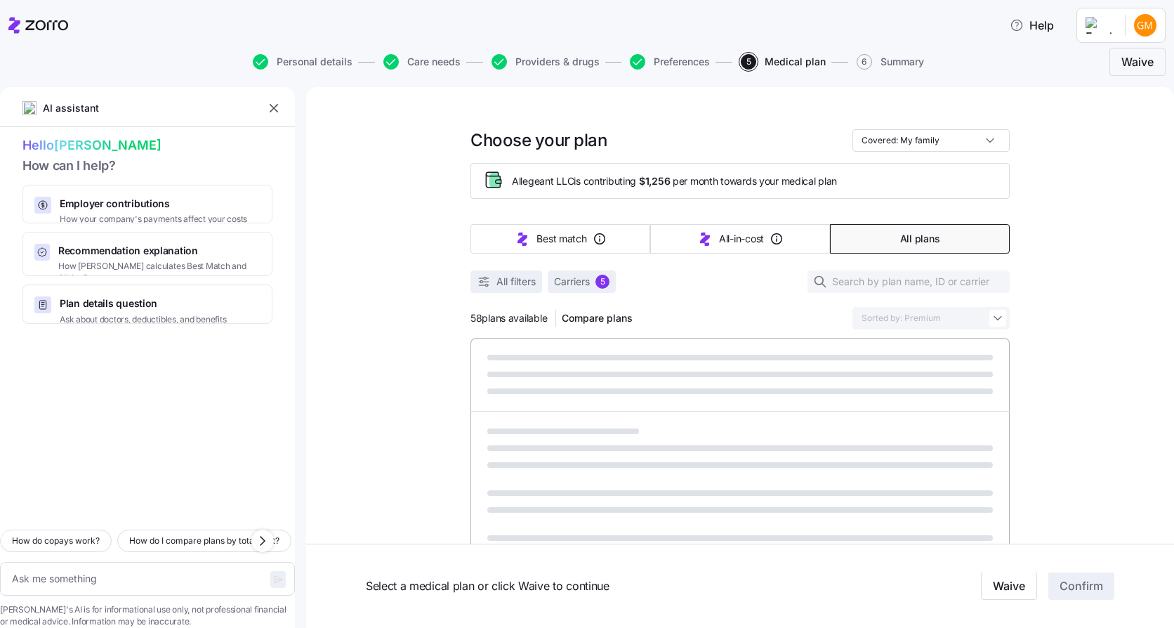
type textarea "x"
type input "Sorted by: Best match"
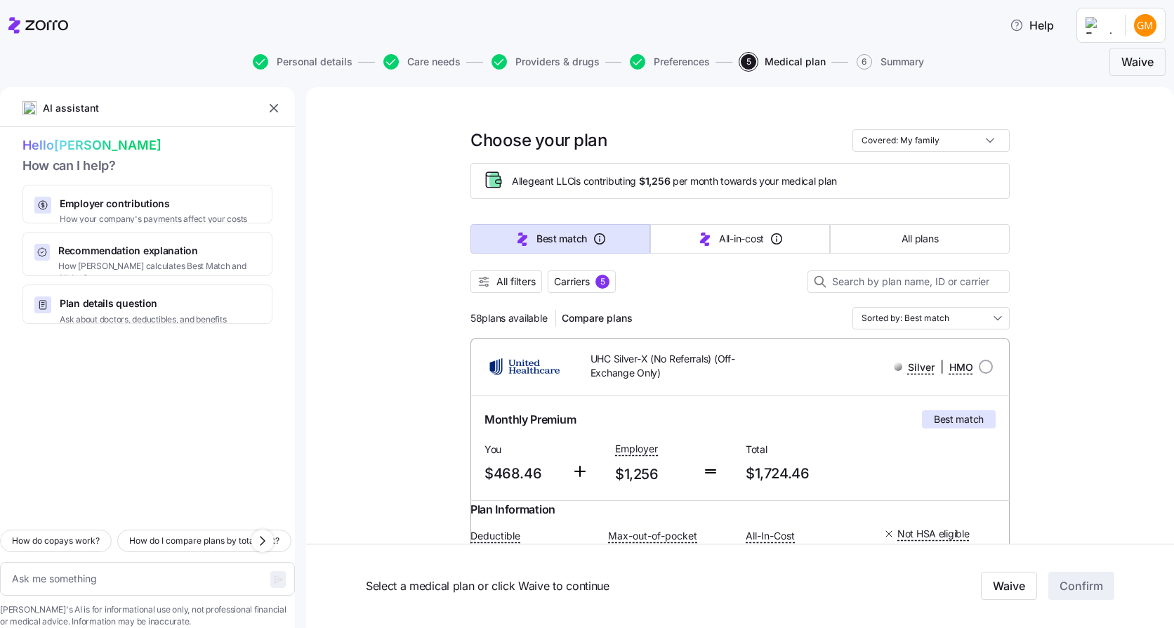
scroll to position [140, 0]
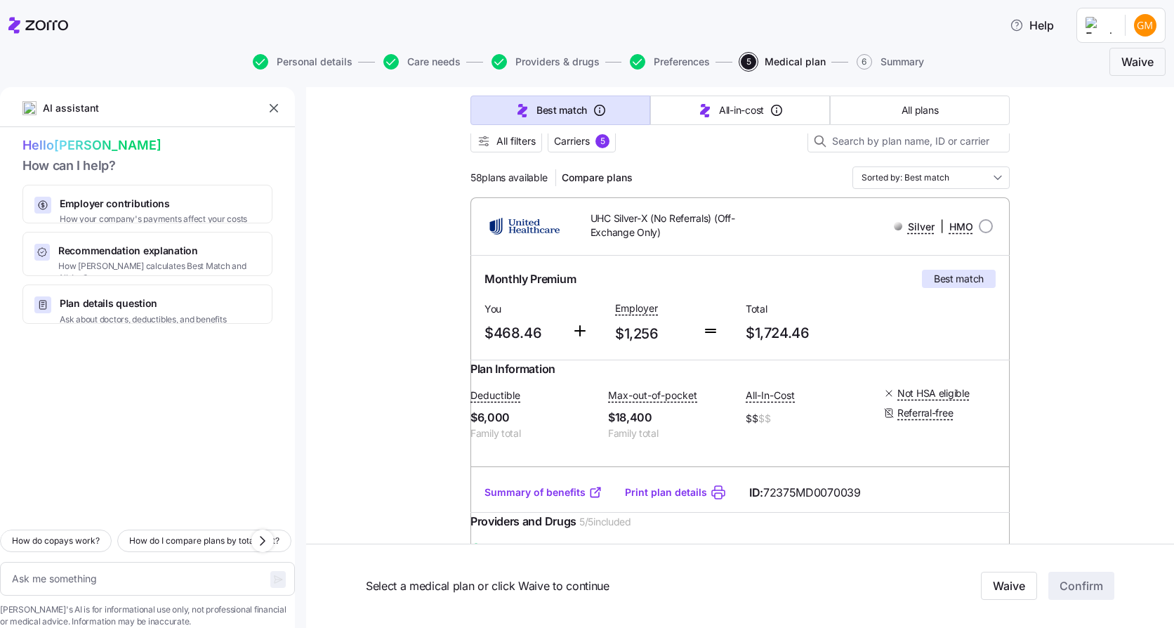
click at [566, 499] on link "Summary of benefits" at bounding box center [543, 492] width 118 height 14
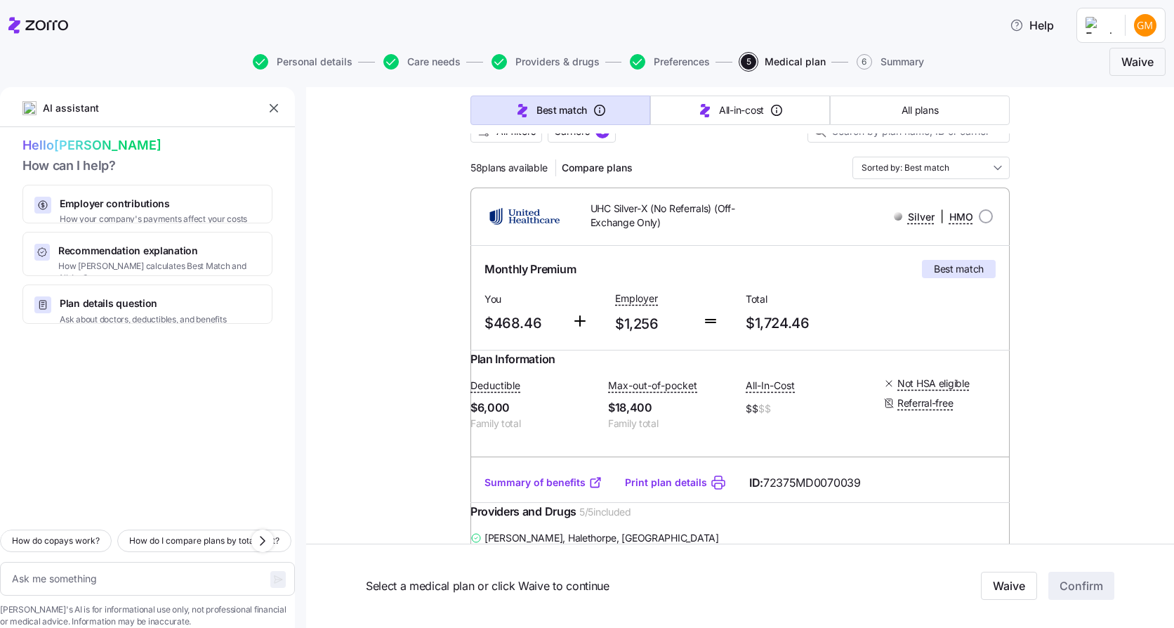
scroll to position [211, 0]
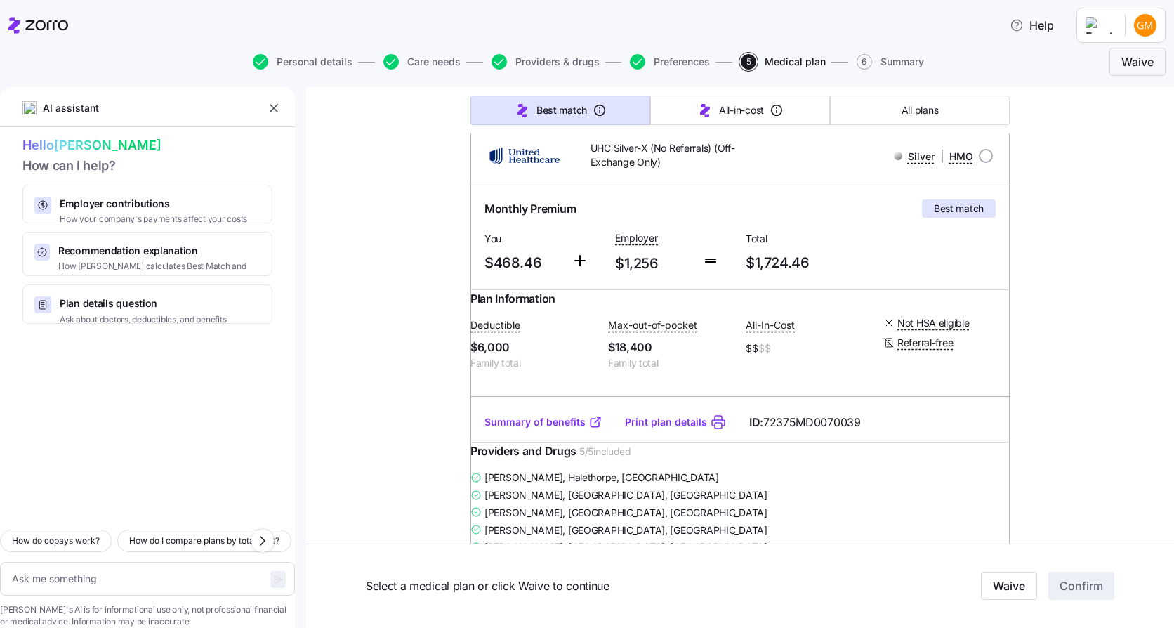
click at [538, 429] on link "Summary of benefits" at bounding box center [543, 422] width 118 height 14
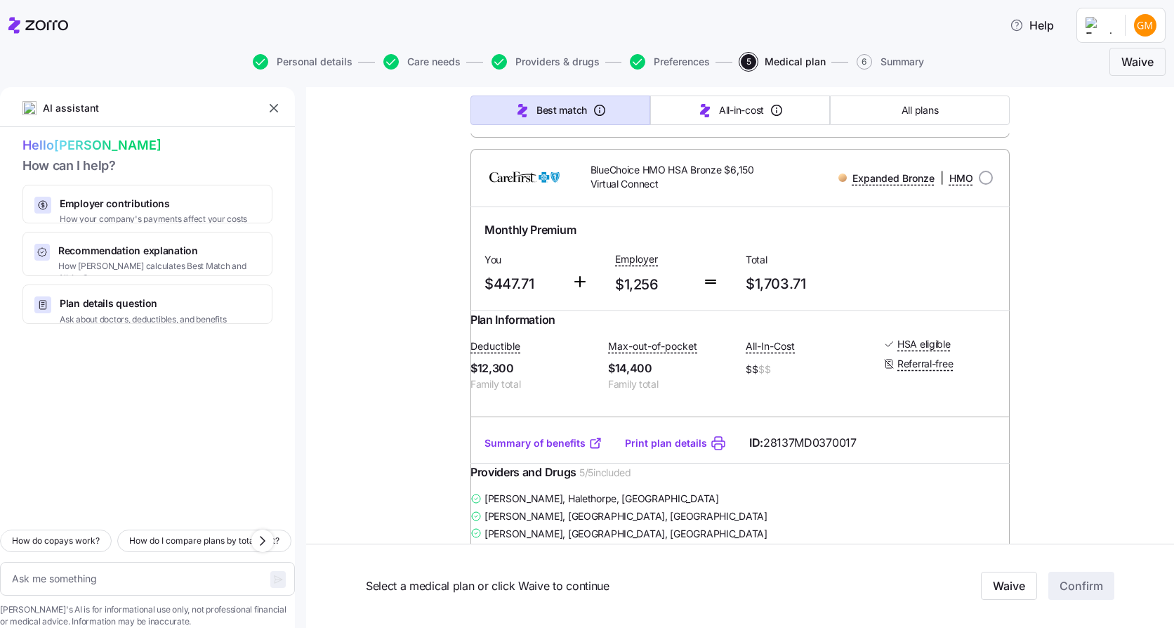
scroll to position [1264, 0]
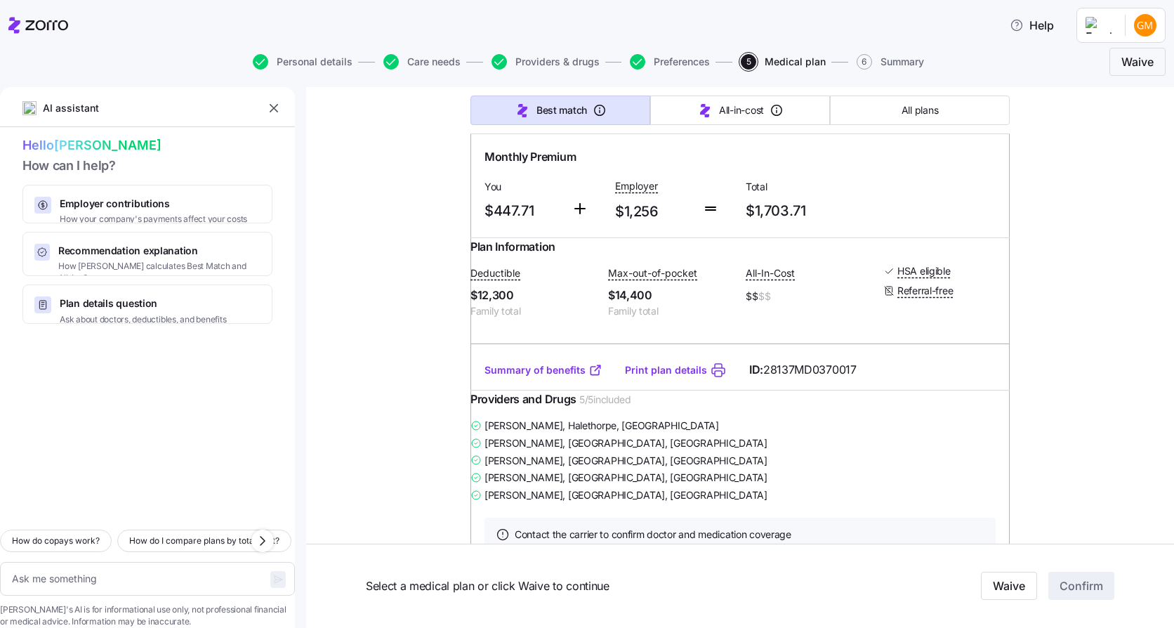
click at [514, 377] on link "Summary of benefits" at bounding box center [543, 370] width 118 height 14
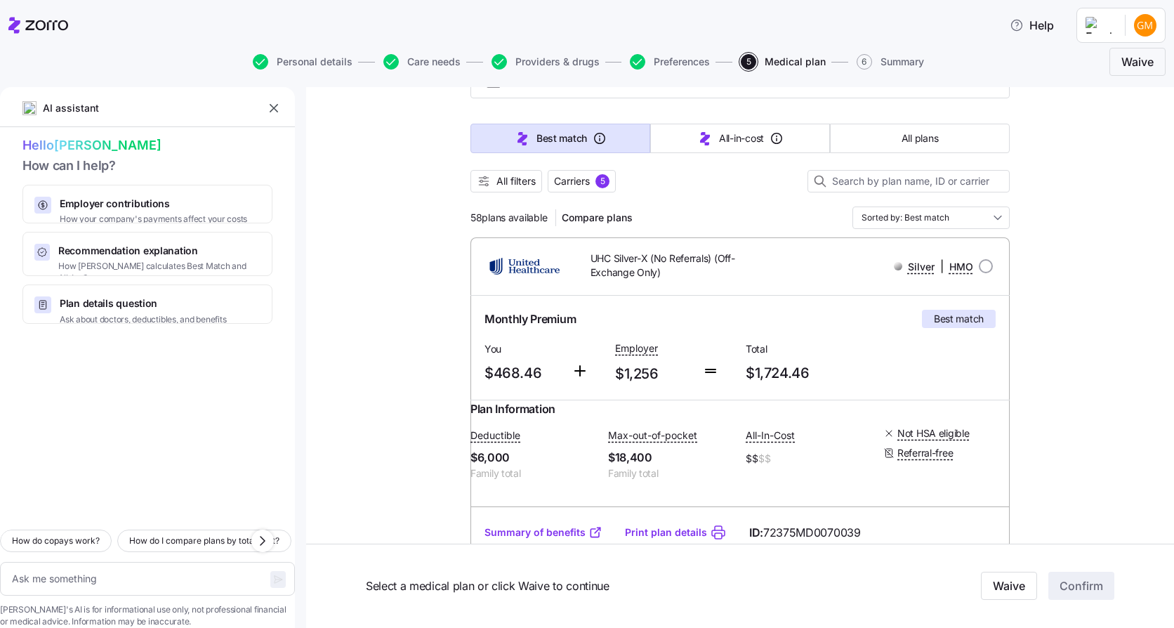
scroll to position [0, 0]
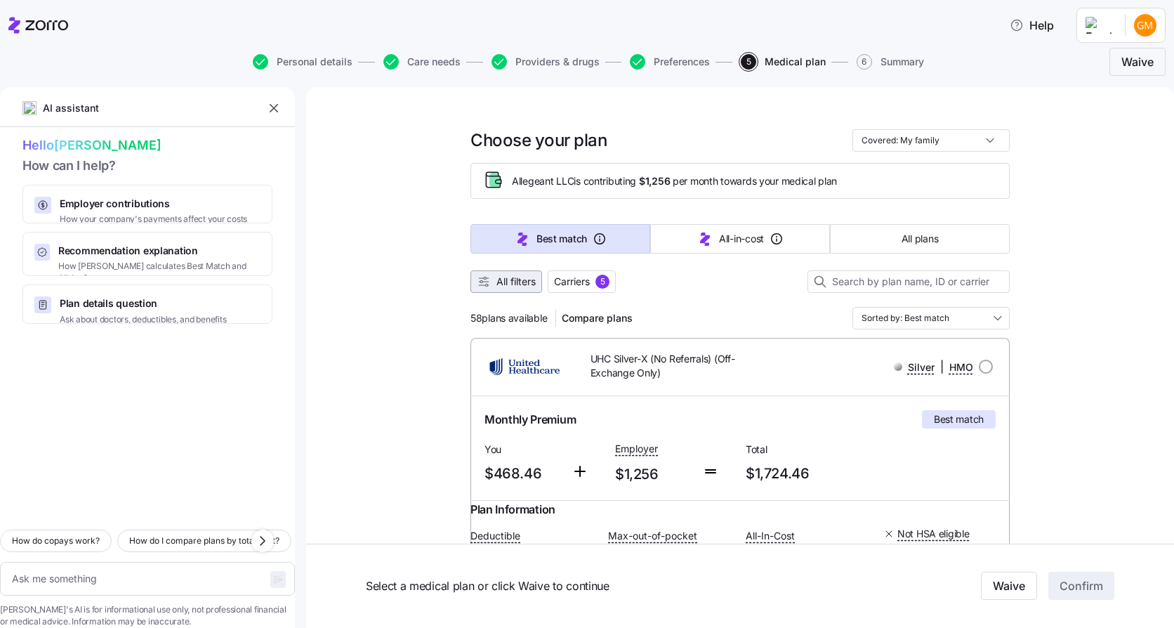
click at [521, 284] on span "All filters" at bounding box center [515, 281] width 39 height 14
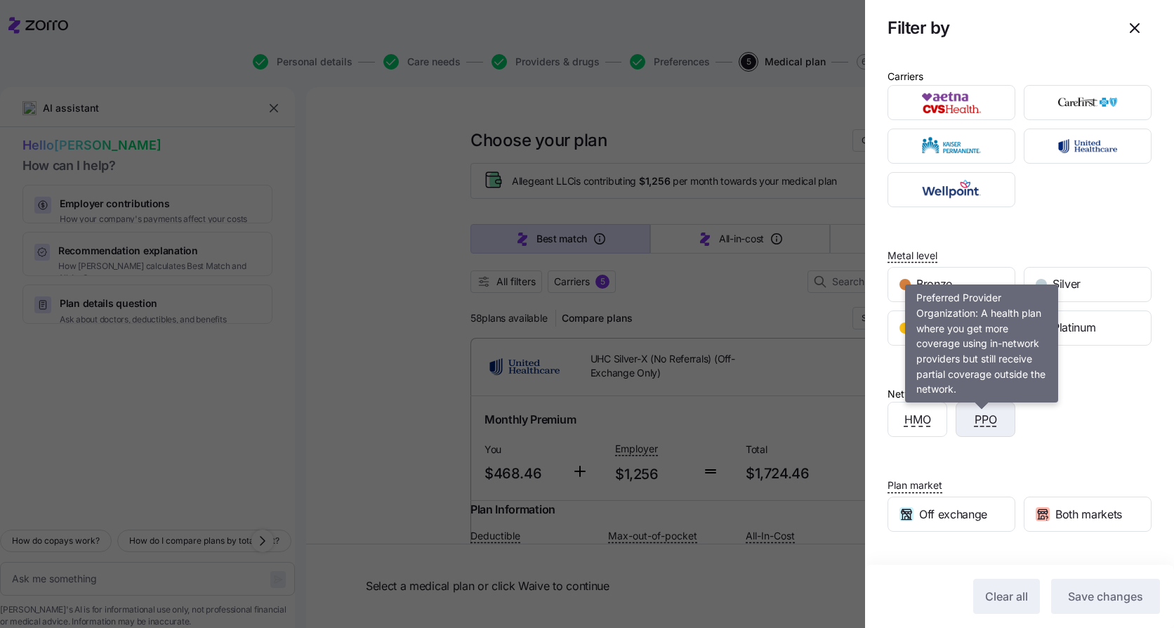
click at [986, 424] on span "PPO" at bounding box center [985, 420] width 22 height 18
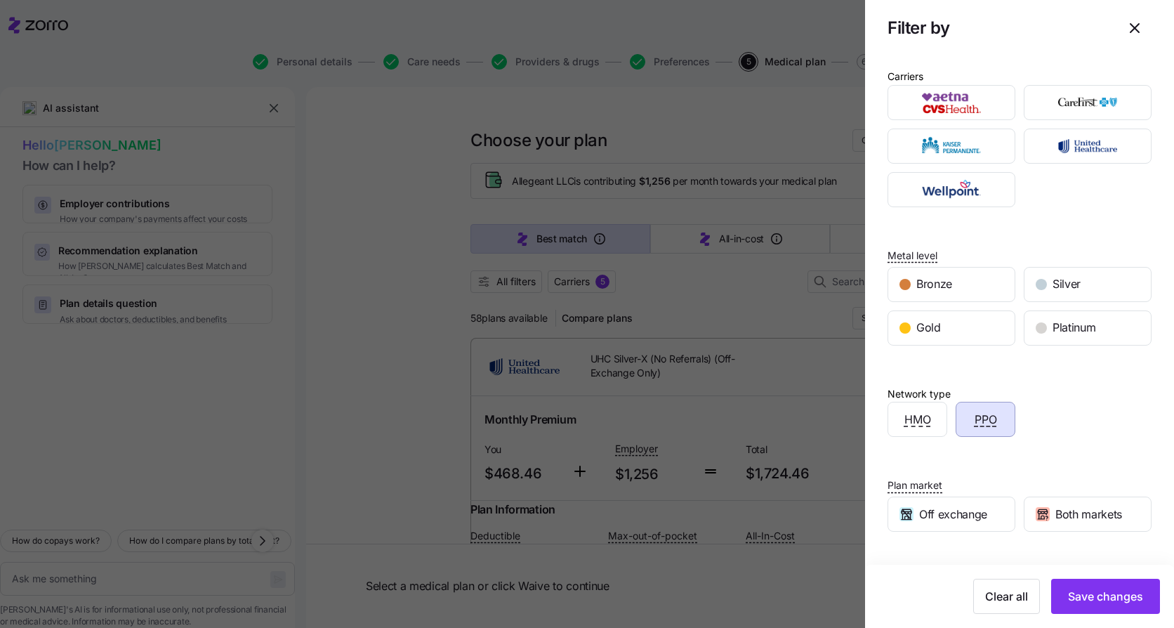
click at [1120, 574] on div "Clear all Save changes" at bounding box center [1019, 595] width 309 height 63
click at [1123, 585] on button "Save changes" at bounding box center [1105, 595] width 109 height 35
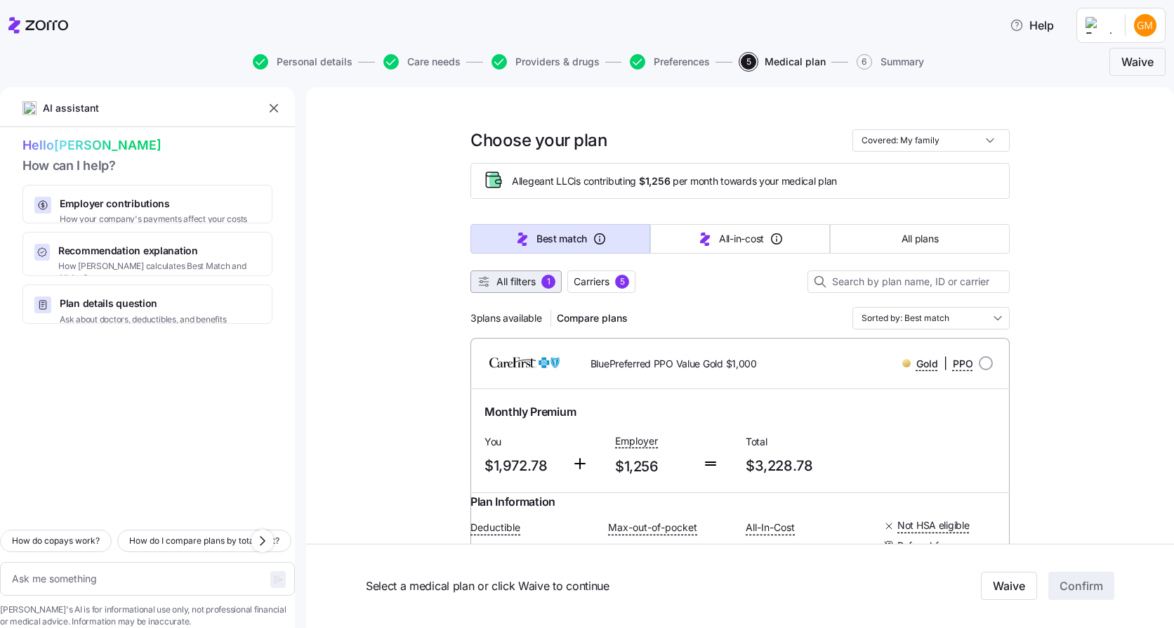
click at [534, 288] on span "All filters 1" at bounding box center [516, 281] width 79 height 14
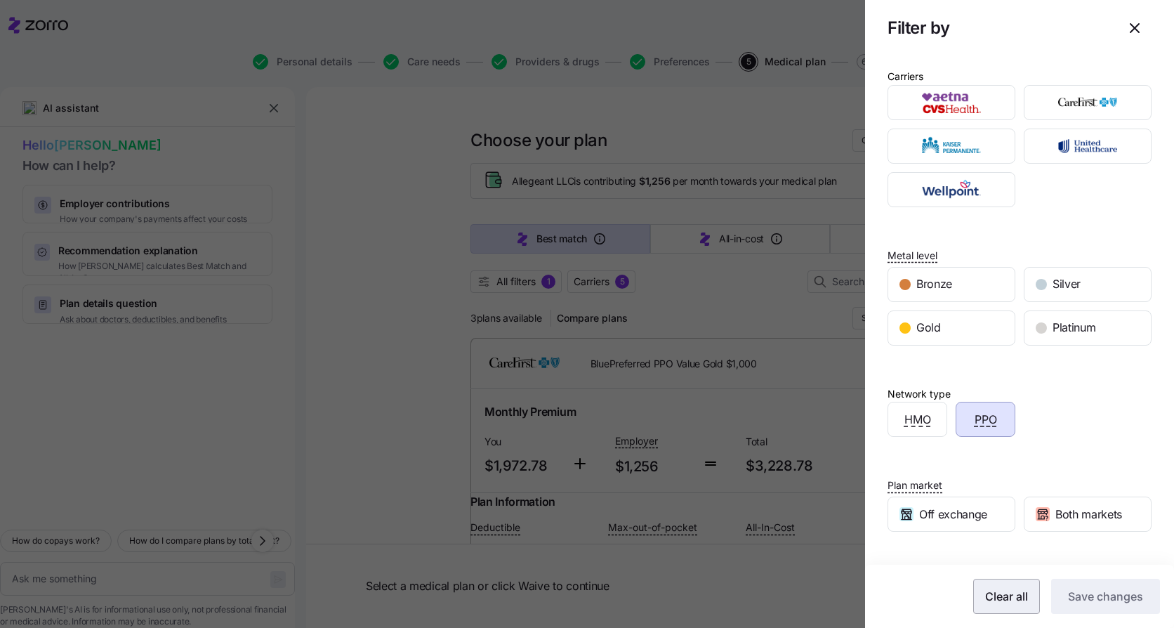
click at [1002, 593] on span "Clear all" at bounding box center [1006, 596] width 43 height 17
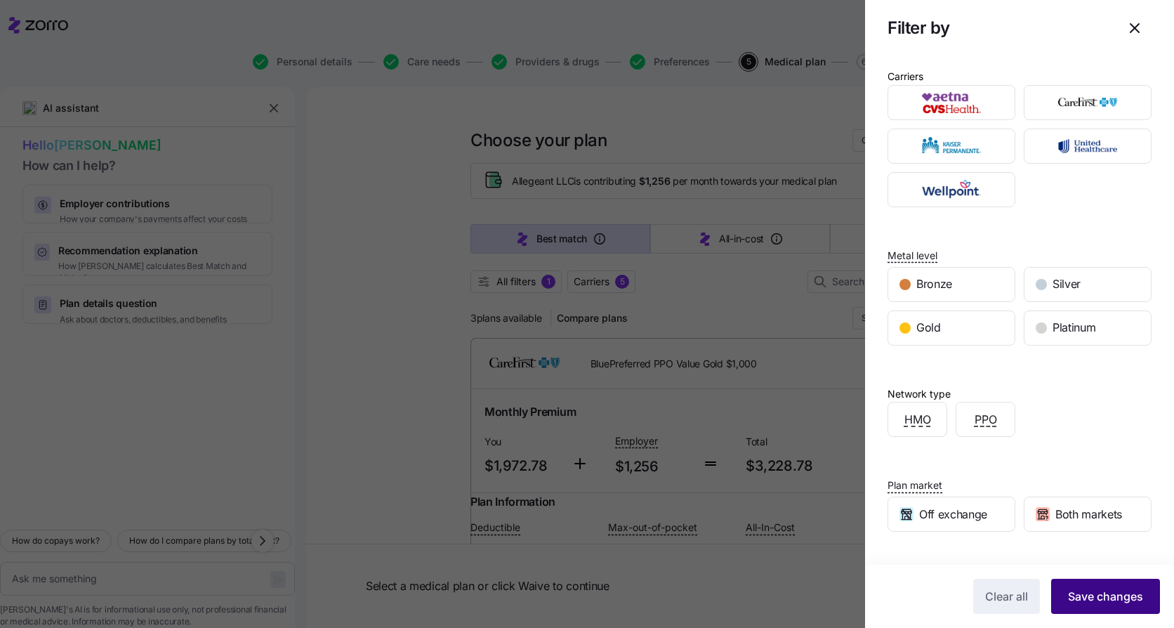
click at [1078, 593] on span "Save changes" at bounding box center [1105, 596] width 75 height 17
type textarea "x"
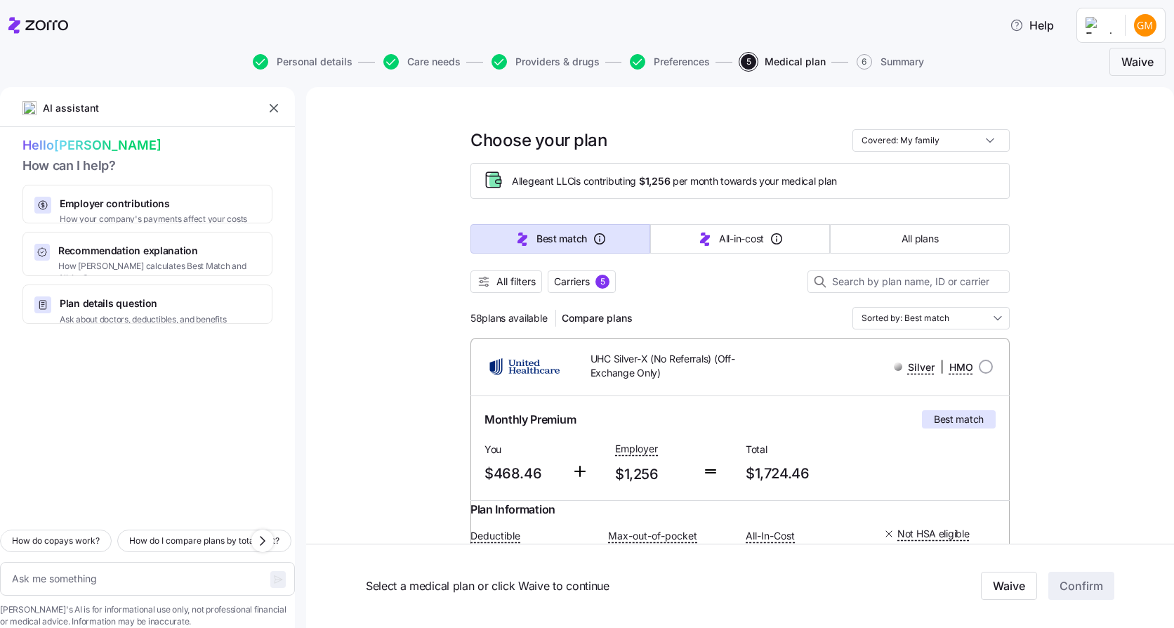
click at [573, 250] on button "Best match" at bounding box center [560, 238] width 180 height 29
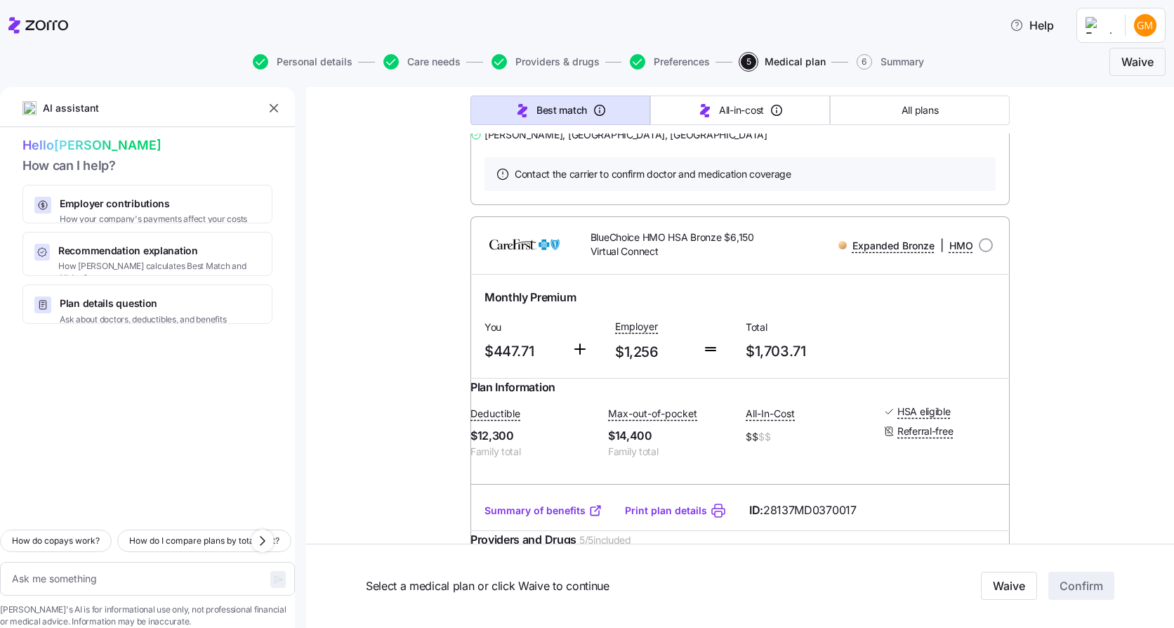
scroll to position [1334, 0]
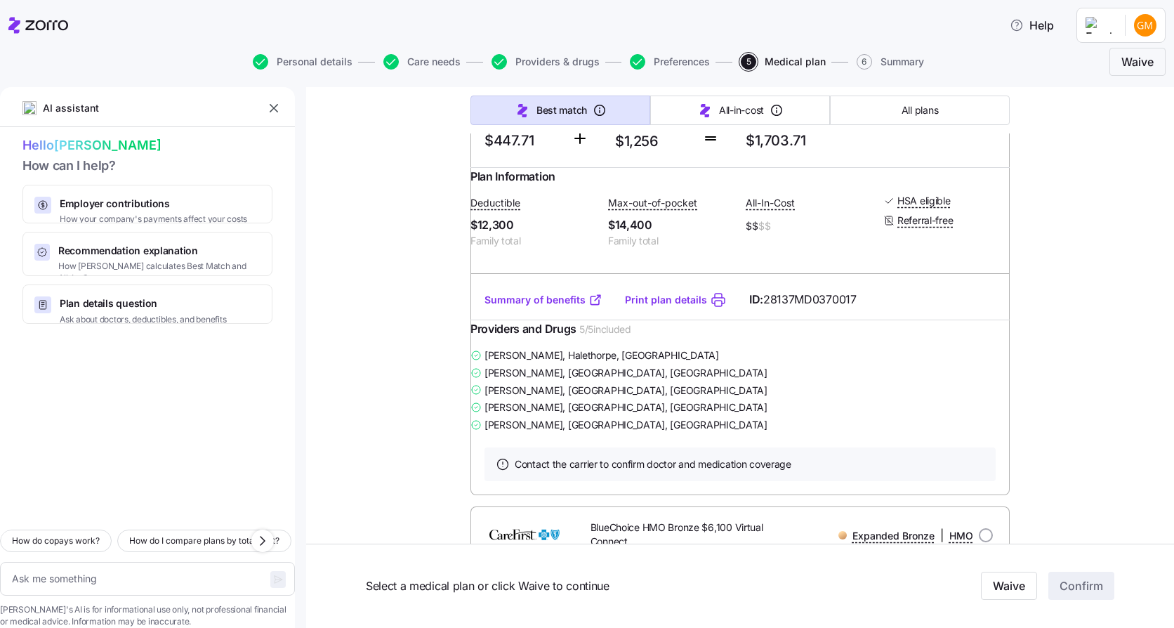
click at [531, 307] on link "Summary of benefits" at bounding box center [543, 300] width 118 height 14
click at [556, 307] on link "Summary of benefits" at bounding box center [543, 300] width 118 height 14
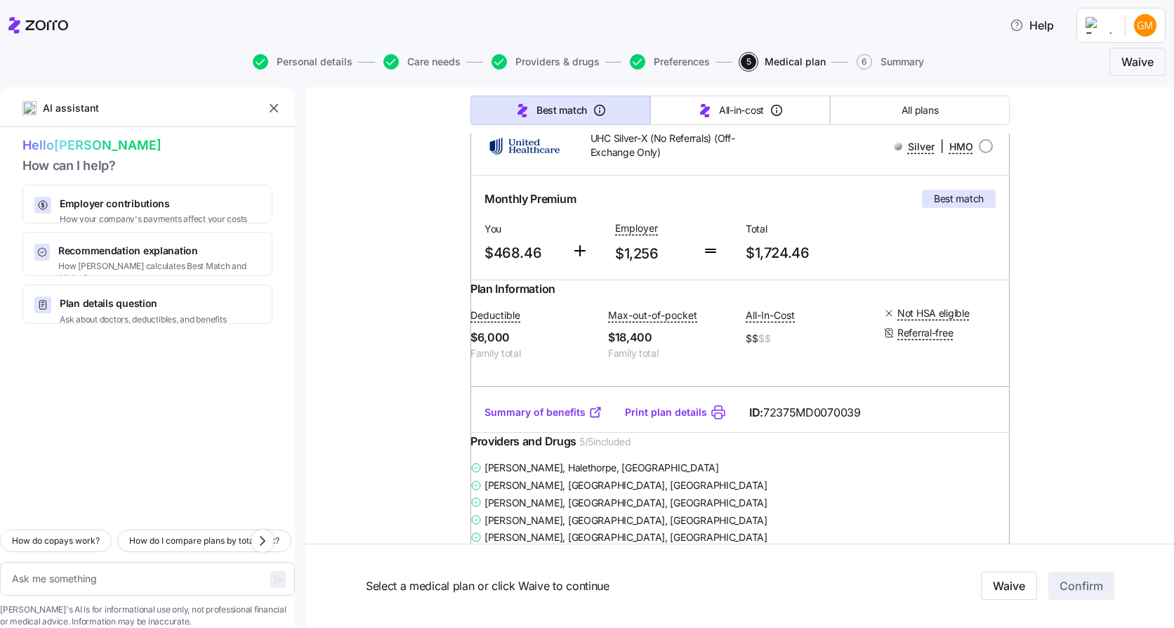
scroll to position [351, 0]
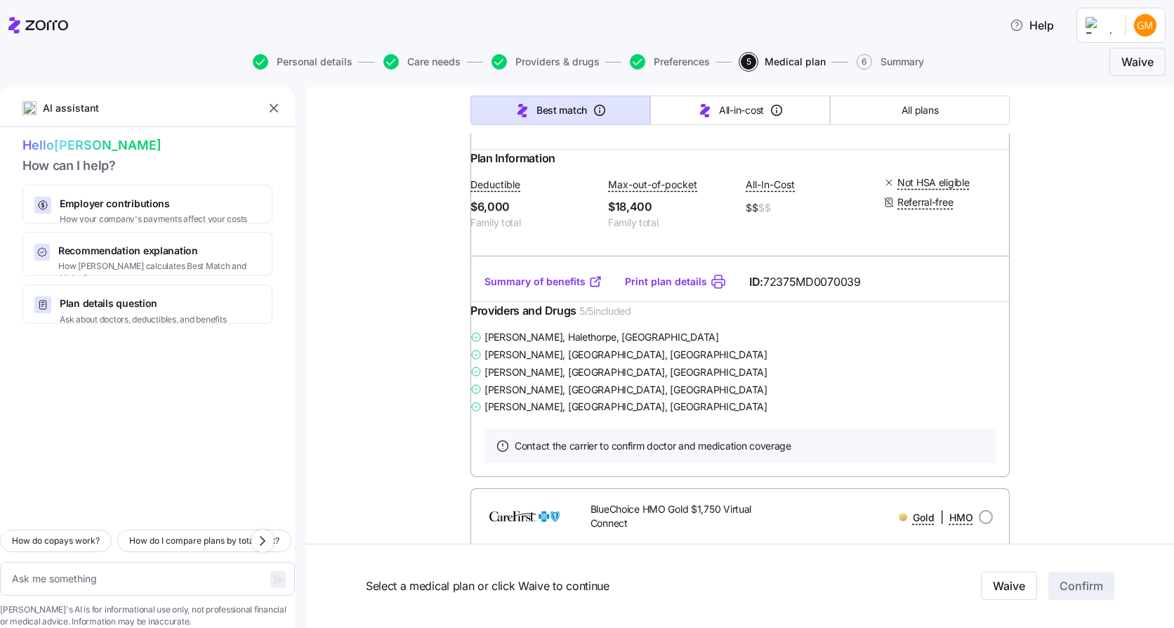
click at [543, 289] on link "Summary of benefits" at bounding box center [543, 281] width 118 height 14
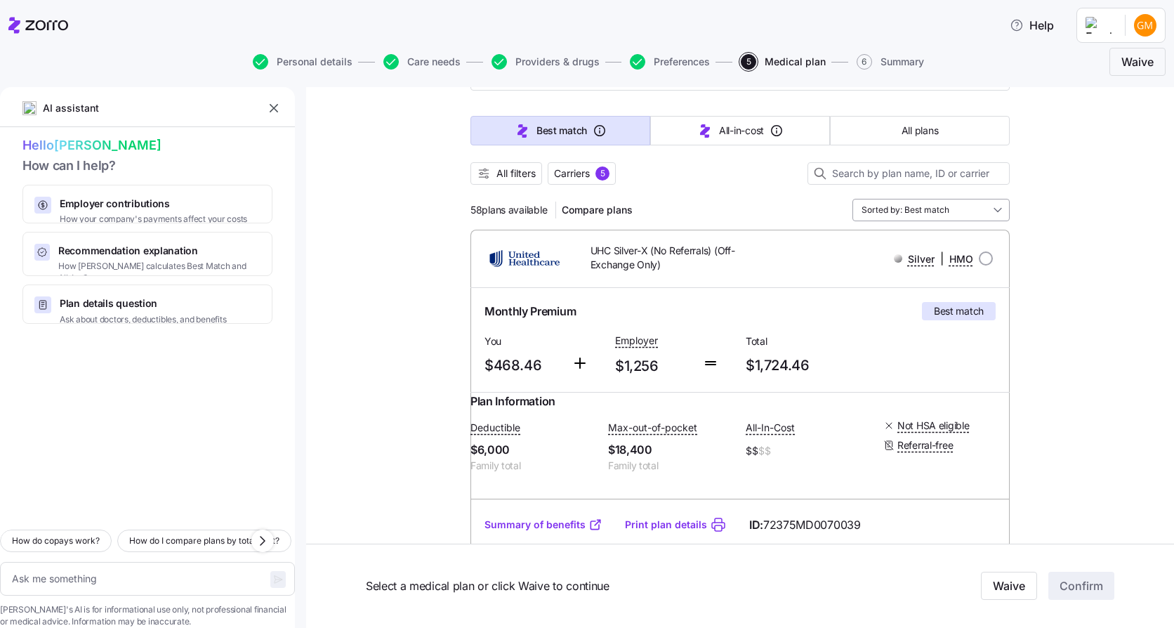
scroll to position [0, 0]
